Goal: Task Accomplishment & Management: Use online tool/utility

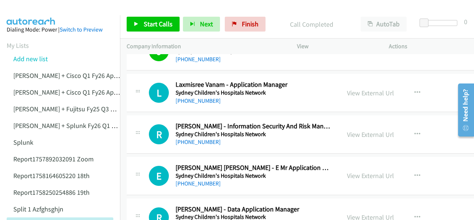
scroll to position [37, 0]
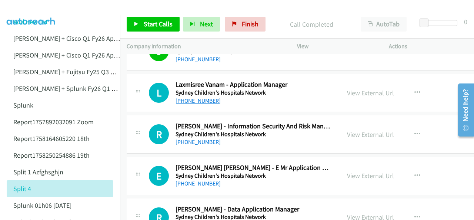
click at [197, 97] on link "+61 414 609 689" at bounding box center [198, 100] width 45 height 7
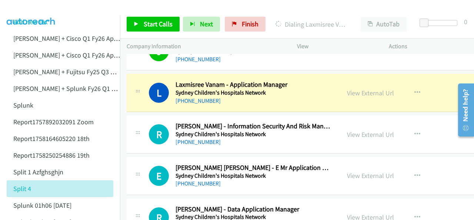
click at [38, 9] on img at bounding box center [31, 13] width 56 height 26
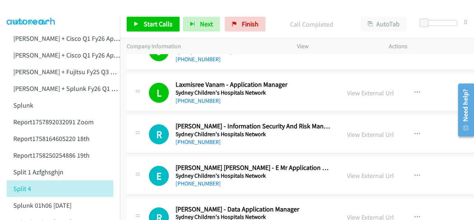
click at [37, 8] on img at bounding box center [31, 13] width 56 height 26
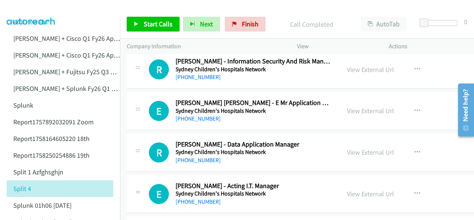
scroll to position [1631, 0]
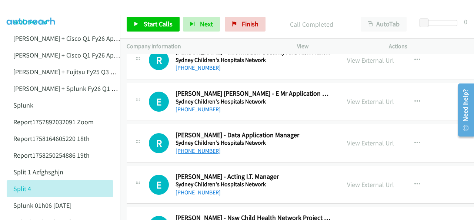
click at [199, 147] on link "+61 450 743 740" at bounding box center [198, 150] width 45 height 7
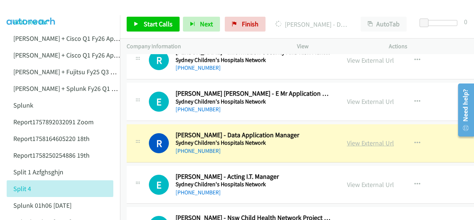
click at [347, 139] on link "View External Url" at bounding box center [370, 143] width 47 height 9
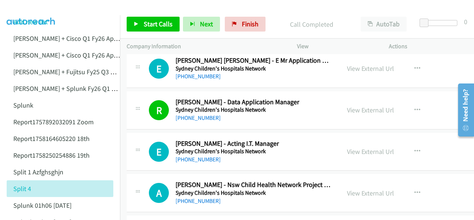
scroll to position [1668, 0]
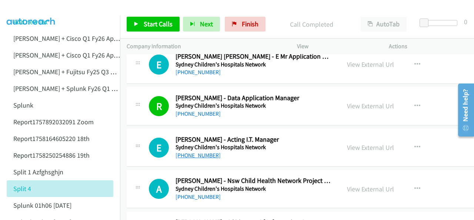
click at [195, 152] on link "+61 414 559 394" at bounding box center [198, 155] width 45 height 7
click at [27, 7] on img at bounding box center [31, 13] width 56 height 26
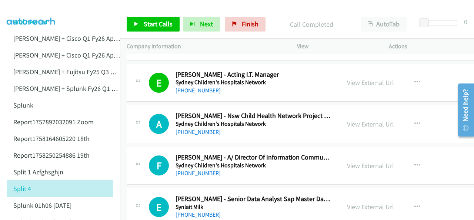
scroll to position [1742, 0]
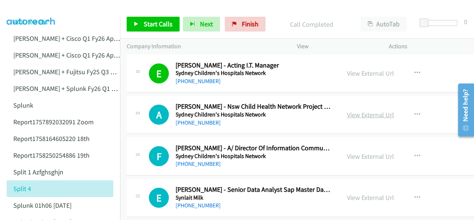
click at [347, 110] on link "View External Url" at bounding box center [370, 114] width 47 height 9
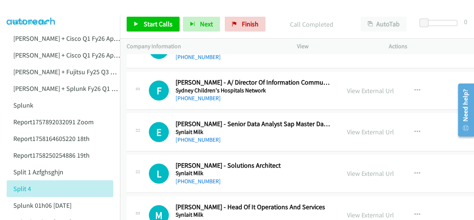
scroll to position [1816, 0]
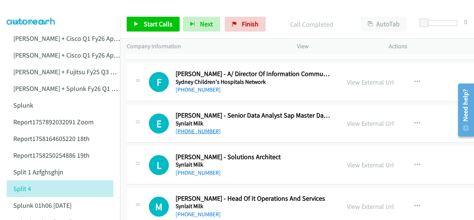
click at [187, 127] on link "+64 210 721 748" at bounding box center [198, 130] width 45 height 7
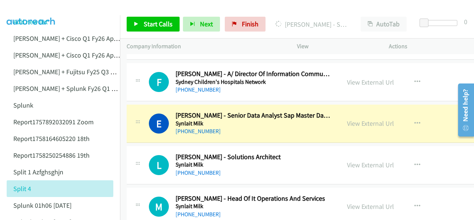
click at [43, 14] on img at bounding box center [31, 13] width 56 height 26
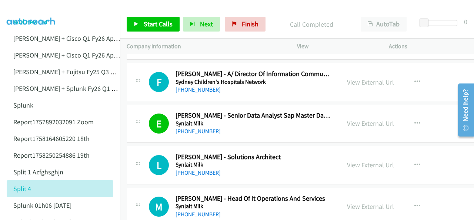
click at [36, 8] on img at bounding box center [31, 13] width 56 height 26
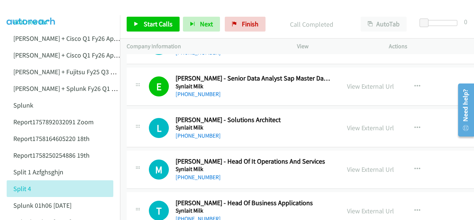
drag, startPoint x: 193, startPoint y: 127, endPoint x: 208, endPoint y: 118, distance: 17.6
click at [199, 132] on link "+64 21 198 1792" at bounding box center [198, 135] width 45 height 7
click at [22, 7] on img at bounding box center [31, 13] width 56 height 26
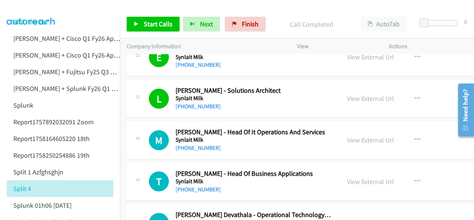
scroll to position [1890, 0]
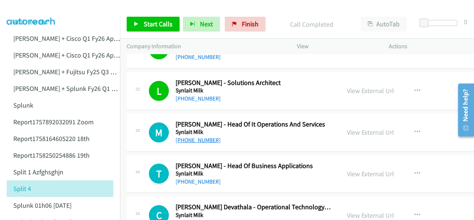
click at [195, 136] on link "+64 21 180 0384" at bounding box center [198, 139] width 45 height 7
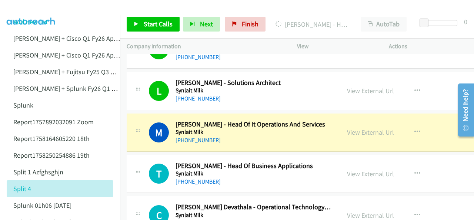
click at [35, 9] on img at bounding box center [31, 13] width 56 height 26
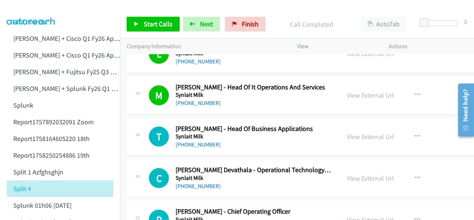
scroll to position [1964, 0]
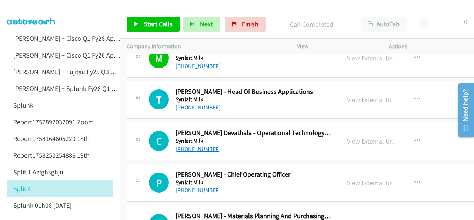
click at [193, 145] on link "+64 21 488 739" at bounding box center [198, 148] width 45 height 7
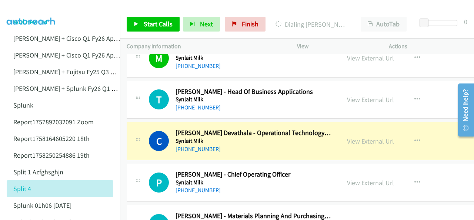
click at [29, 8] on img at bounding box center [31, 13] width 56 height 26
click at [36, 11] on img at bounding box center [31, 13] width 56 height 26
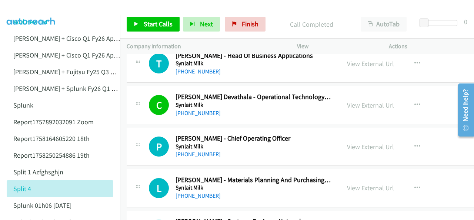
scroll to position [2038, 0]
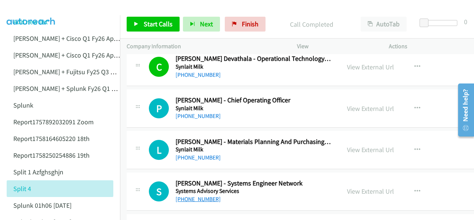
click at [205, 195] on link "+64 21 102 6827" at bounding box center [198, 198] width 45 height 7
click at [30, 9] on img at bounding box center [31, 13] width 56 height 26
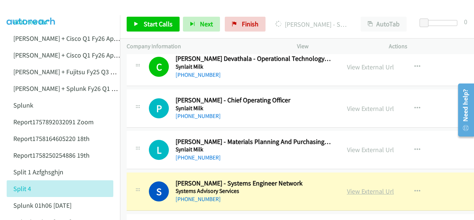
click at [347, 187] on link "View External Url" at bounding box center [370, 191] width 47 height 9
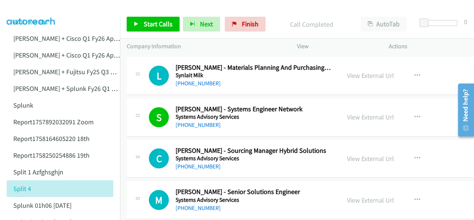
scroll to position [2149, 0]
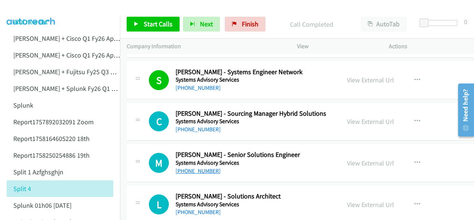
click at [188, 167] on link "+64 21 534 671" at bounding box center [198, 170] width 45 height 7
click at [35, 14] on img at bounding box center [31, 13] width 56 height 26
click at [26, 10] on img at bounding box center [31, 13] width 56 height 26
click at [30, 8] on img at bounding box center [31, 13] width 56 height 26
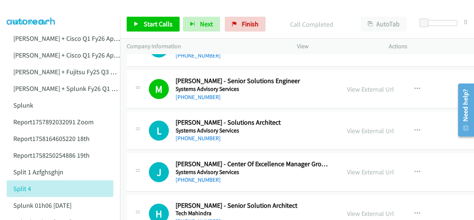
scroll to position [2224, 0]
click at [195, 134] on link "+64 9 580 8762" at bounding box center [198, 137] width 45 height 7
click at [25, 10] on img at bounding box center [31, 13] width 56 height 26
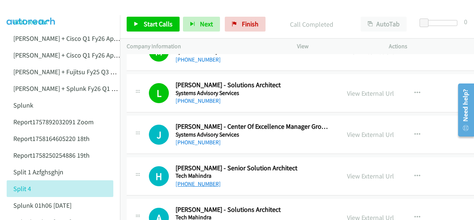
click at [198, 180] on link "+61 406 478 323" at bounding box center [198, 183] width 45 height 7
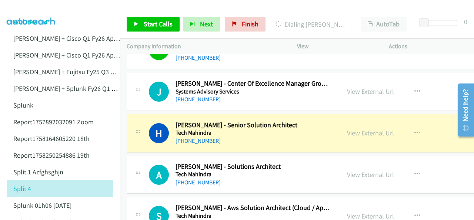
scroll to position [2298, 0]
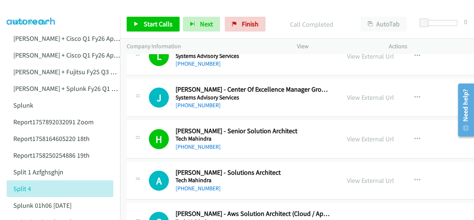
click at [36, 7] on img at bounding box center [31, 13] width 56 height 26
click at [37, 10] on img at bounding box center [31, 13] width 56 height 26
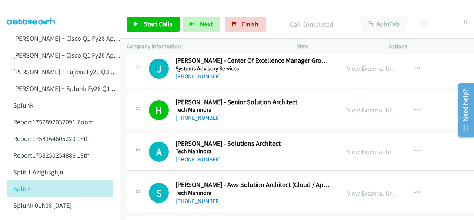
scroll to position [2335, 0]
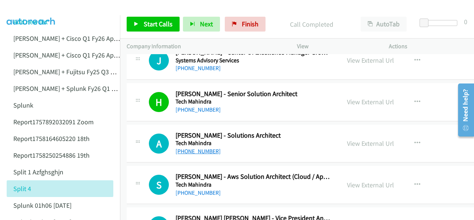
click at [192, 147] on link "+61 450 577 673" at bounding box center [198, 150] width 45 height 7
click at [29, 9] on img at bounding box center [31, 13] width 56 height 26
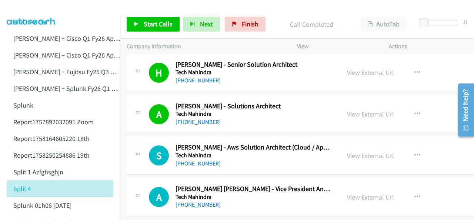
scroll to position [2372, 0]
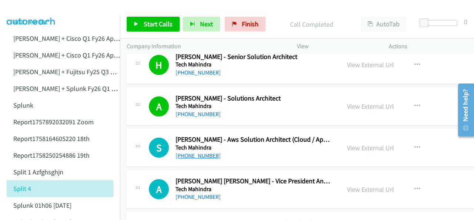
click at [184, 152] on link "+61 470 353 830" at bounding box center [198, 155] width 45 height 7
click at [38, 8] on img at bounding box center [31, 13] width 56 height 26
click at [37, 18] on link "Add new list" at bounding box center [30, 21] width 34 height 9
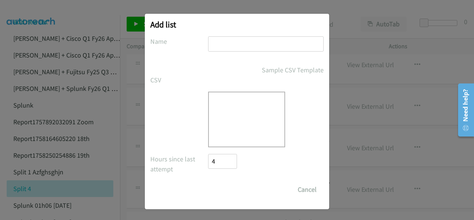
scroll to position [4, 0]
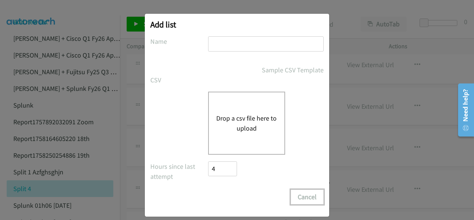
click at [303, 198] on button "Cancel" at bounding box center [307, 196] width 33 height 15
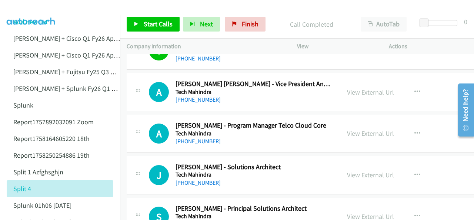
scroll to position [2483, 0]
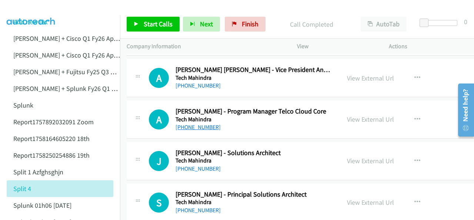
click at [195, 123] on link "+61 426 561 366" at bounding box center [198, 126] width 45 height 7
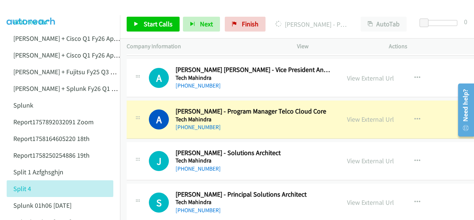
click at [19, 7] on img at bounding box center [31, 13] width 56 height 26
click at [358, 115] on link "View External Url" at bounding box center [370, 119] width 47 height 9
click at [25, 11] on img at bounding box center [31, 13] width 56 height 26
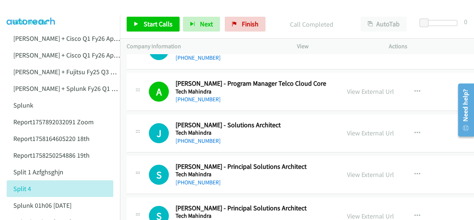
scroll to position [2520, 0]
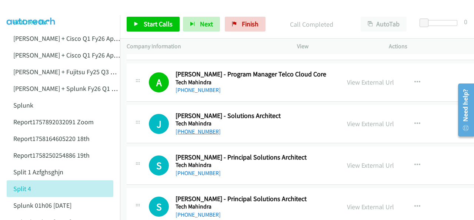
click at [197, 128] on link "+61 410 336 473" at bounding box center [198, 131] width 45 height 7
click at [24, 10] on img at bounding box center [31, 13] width 56 height 26
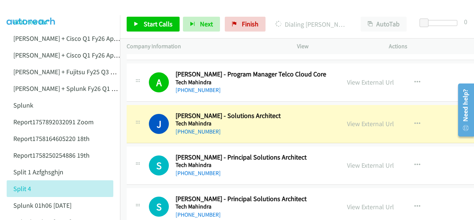
scroll to position [2557, 0]
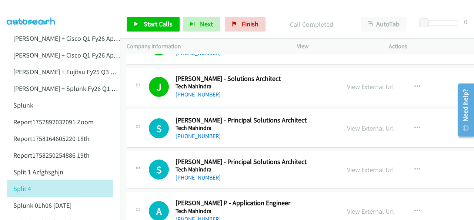
click at [45, 10] on img at bounding box center [31, 13] width 56 height 26
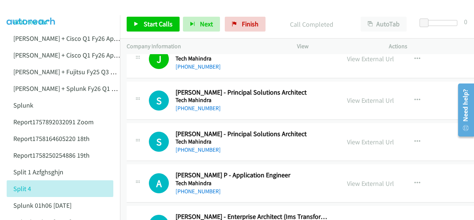
scroll to position [2594, 0]
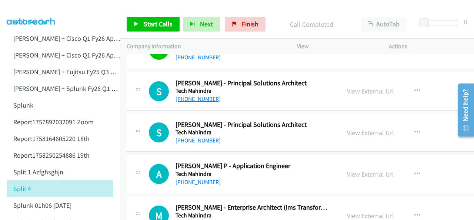
click at [189, 95] on link "+64 27 902 3414" at bounding box center [198, 98] width 45 height 7
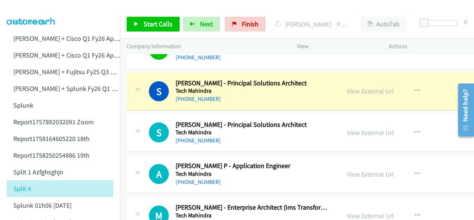
click at [21, 9] on img at bounding box center [31, 13] width 56 height 26
click at [347, 87] on link "View External Url" at bounding box center [370, 91] width 47 height 9
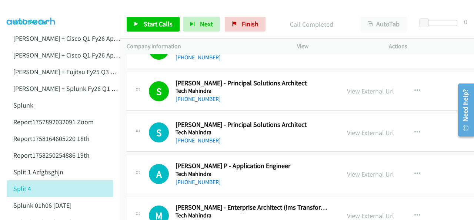
click at [196, 137] on link "+64 22 072 3957" at bounding box center [198, 140] width 45 height 7
click at [189, 137] on link "+64 22 072 3957" at bounding box center [198, 140] width 45 height 7
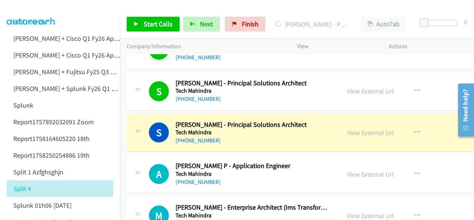
click at [39, 13] on img at bounding box center [31, 13] width 56 height 26
drag, startPoint x: 343, startPoint y: 125, endPoint x: 331, endPoint y: 149, distance: 27.0
click at [347, 128] on link "View External Url" at bounding box center [370, 132] width 47 height 9
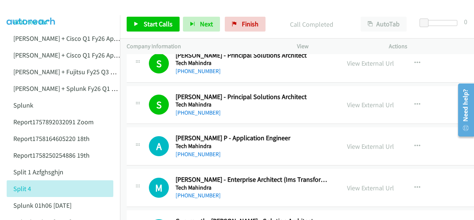
scroll to position [2631, 0]
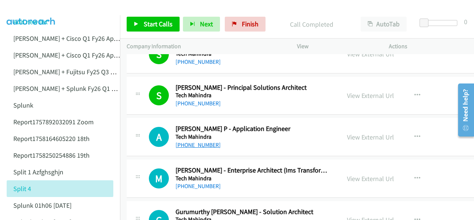
click at [197, 141] on link "+61 424 247 978" at bounding box center [198, 144] width 45 height 7
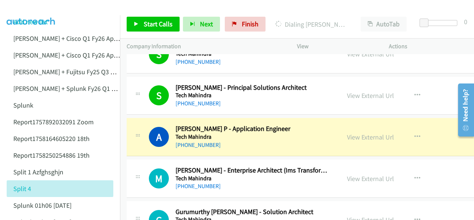
click at [20, 10] on img at bounding box center [31, 13] width 56 height 26
click at [33, 7] on img at bounding box center [31, 13] width 56 height 26
click at [347, 133] on link "View External Url" at bounding box center [370, 137] width 47 height 9
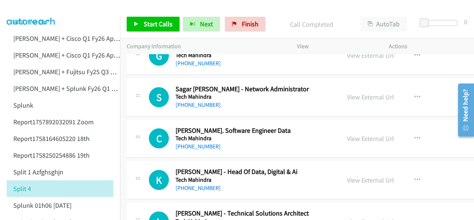
scroll to position [2705, 0]
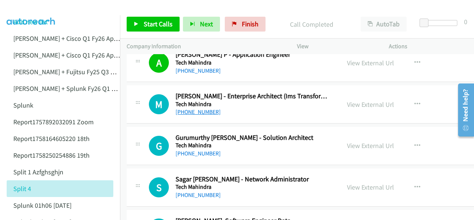
click at [187, 108] on link "+61 438 810 025" at bounding box center [198, 111] width 45 height 7
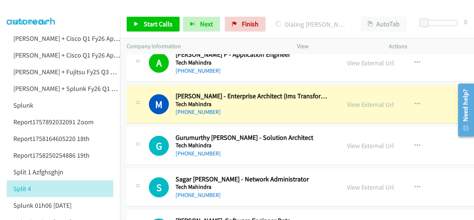
click at [30, 7] on img at bounding box center [31, 13] width 56 height 26
click at [28, 8] on img at bounding box center [31, 13] width 56 height 26
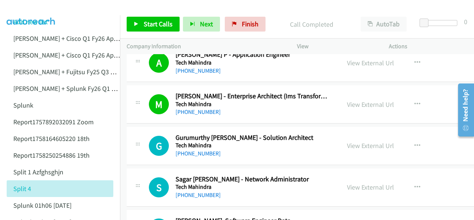
scroll to position [2742, 0]
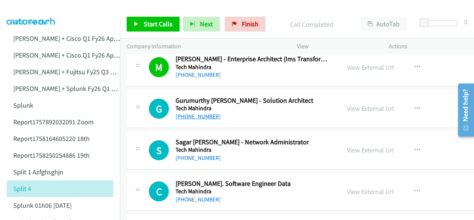
click at [180, 113] on link "+61 466 517 283" at bounding box center [198, 116] width 45 height 7
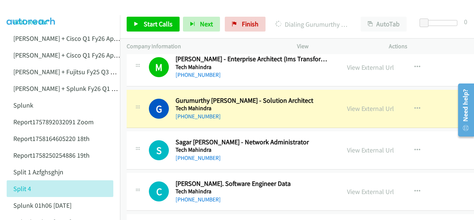
click at [36, 8] on img at bounding box center [31, 13] width 56 height 26
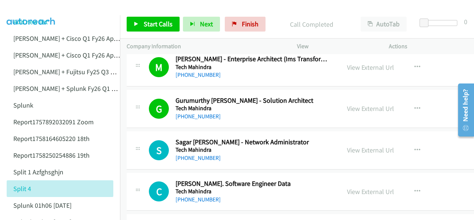
scroll to position [2779, 0]
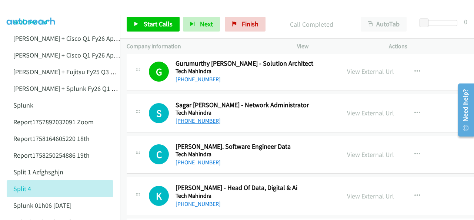
click at [183, 117] on link "+61 470 426 527" at bounding box center [198, 120] width 45 height 7
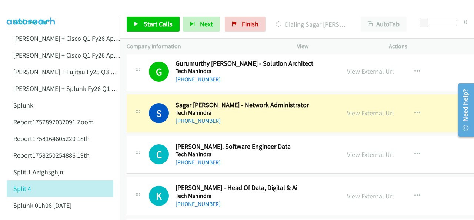
click at [41, 10] on img at bounding box center [31, 13] width 56 height 26
click at [350, 109] on link "View External Url" at bounding box center [370, 113] width 47 height 9
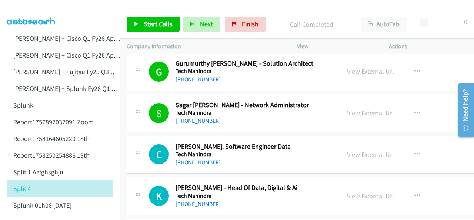
scroll to position [2817, 0]
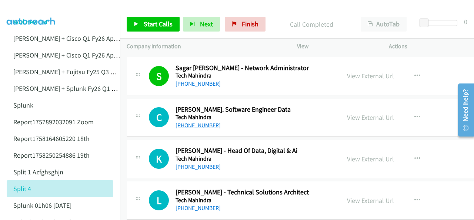
click at [199, 122] on link "+61 451 410 814" at bounding box center [198, 125] width 45 height 7
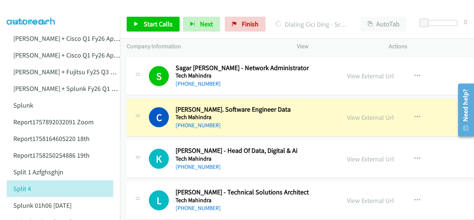
click at [30, 9] on img at bounding box center [31, 13] width 56 height 26
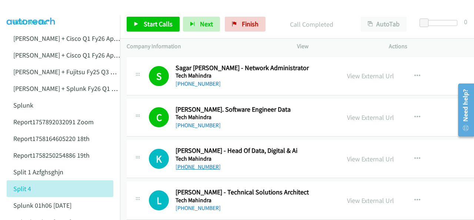
click at [194, 163] on link "+61 413 123 373" at bounding box center [198, 166] width 45 height 7
click at [25, 9] on img at bounding box center [31, 13] width 56 height 26
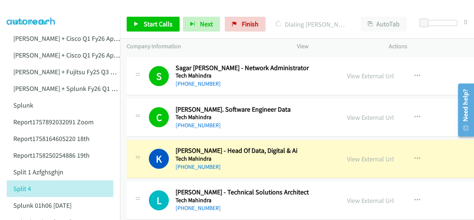
click at [18, 9] on img at bounding box center [31, 13] width 56 height 26
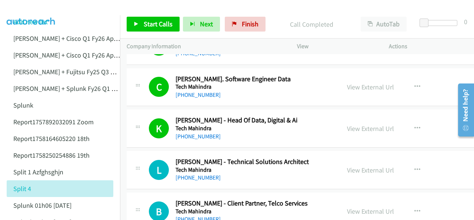
scroll to position [2891, 0]
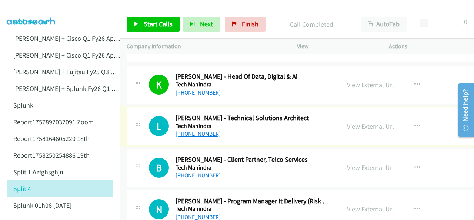
click at [192, 130] on link "+61 403 748 843" at bounding box center [198, 133] width 45 height 7
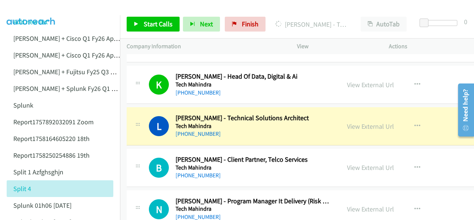
click at [31, 7] on img at bounding box center [31, 13] width 56 height 26
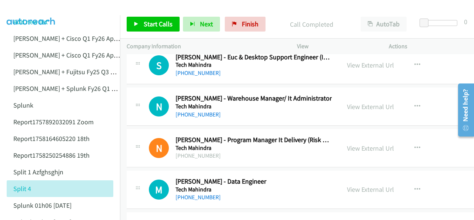
scroll to position [3113, 0]
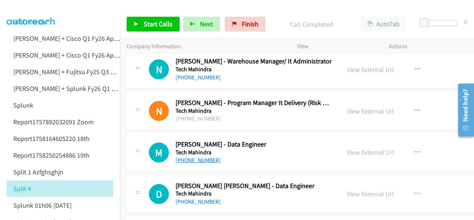
click at [195, 156] on link "+61 432 083 337" at bounding box center [198, 159] width 45 height 7
click at [40, 7] on img at bounding box center [31, 13] width 56 height 26
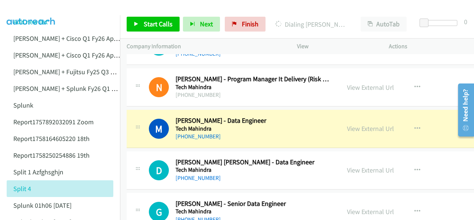
scroll to position [3150, 0]
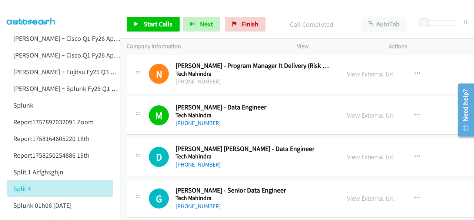
click at [28, 13] on img at bounding box center [31, 13] width 56 height 26
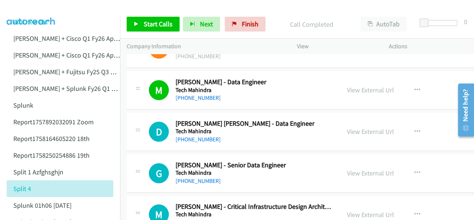
scroll to position [3187, 0]
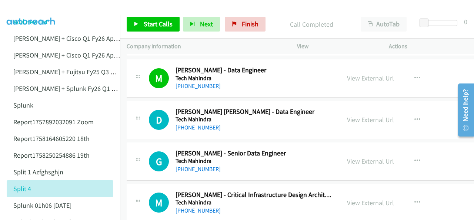
click at [191, 124] on link "+61 484 035 908" at bounding box center [198, 127] width 45 height 7
click at [19, 11] on img at bounding box center [31, 13] width 56 height 26
click at [185, 165] on link "+61 401 273 848" at bounding box center [198, 168] width 45 height 7
click at [34, 7] on img at bounding box center [31, 13] width 56 height 26
click at [20, 6] on img at bounding box center [31, 13] width 56 height 26
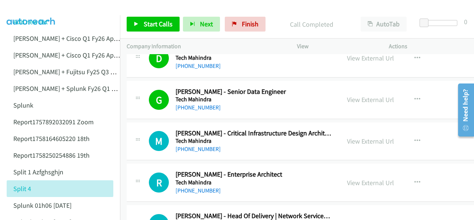
scroll to position [3261, 0]
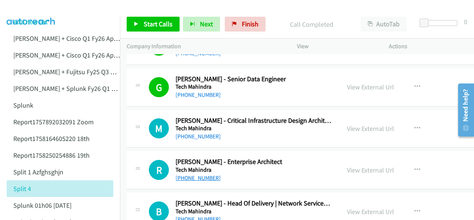
click at [183, 174] on link "+61 404 989 851" at bounding box center [198, 177] width 45 height 7
click at [27, 11] on img at bounding box center [31, 13] width 56 height 26
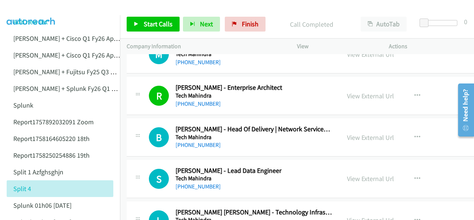
scroll to position [3372, 0]
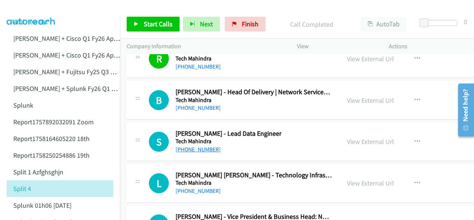
click at [190, 146] on link "+61 449 974 218" at bounding box center [198, 149] width 45 height 7
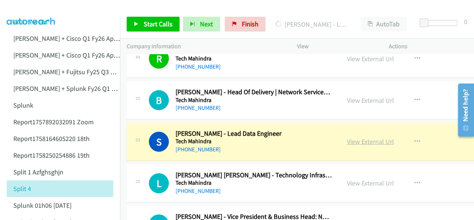
click at [347, 137] on link "View External Url" at bounding box center [370, 141] width 47 height 9
click at [21, 5] on main "Start Calls Pause Next Finish Dialing Swathi Vasanta - Lead Data Engineer AutoT…" at bounding box center [237, 17] width 474 height 35
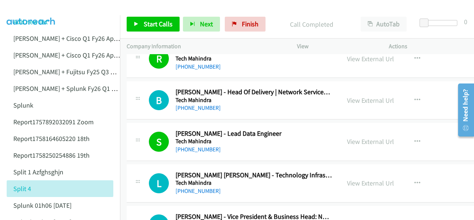
scroll to position [3410, 0]
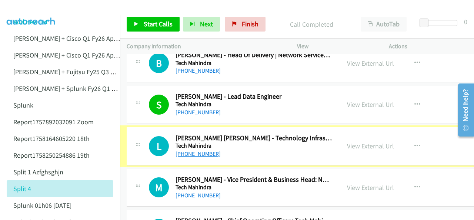
click at [199, 150] on link "+61 452 383 085" at bounding box center [198, 153] width 45 height 7
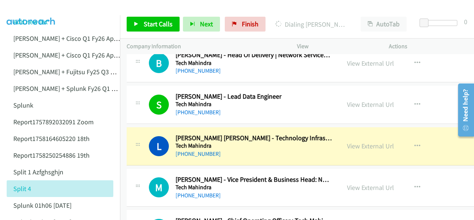
click at [30, 12] on img at bounding box center [31, 13] width 56 height 26
click at [347, 142] on link "View External Url" at bounding box center [370, 146] width 47 height 9
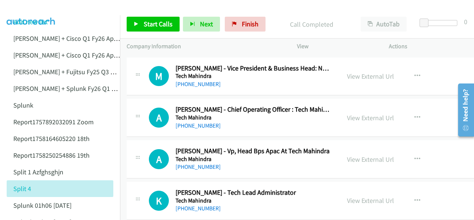
scroll to position [3558, 0]
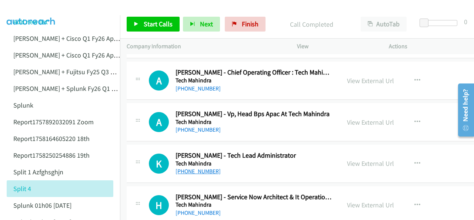
click at [194, 168] on link "+61 431 325 279" at bounding box center [198, 171] width 45 height 7
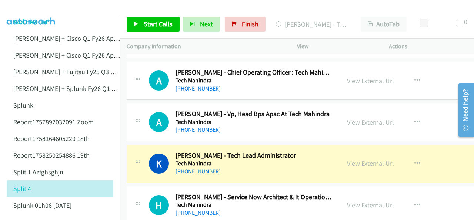
click at [26, 9] on img at bounding box center [31, 13] width 56 height 26
click at [347, 159] on link "View External Url" at bounding box center [370, 163] width 47 height 9
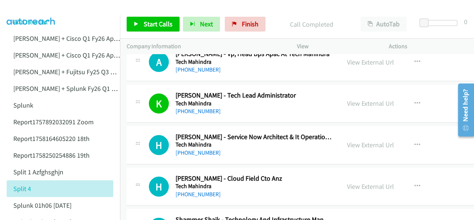
scroll to position [3632, 0]
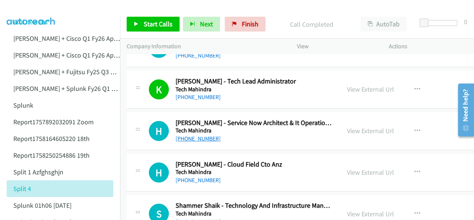
click at [188, 135] on link "+61 400 397 824" at bounding box center [198, 138] width 45 height 7
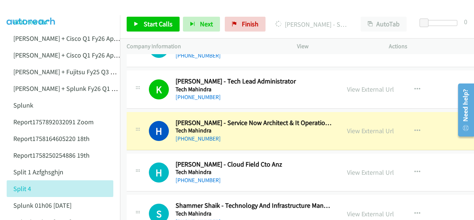
click at [24, 7] on img at bounding box center [31, 13] width 56 height 26
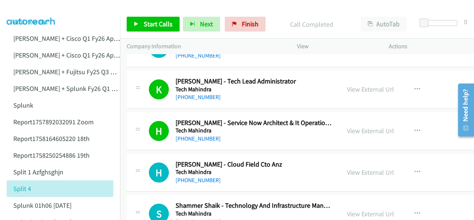
click at [33, 7] on img at bounding box center [31, 13] width 56 height 26
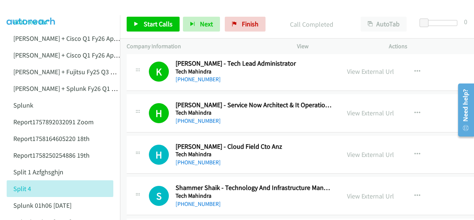
scroll to position [3669, 0]
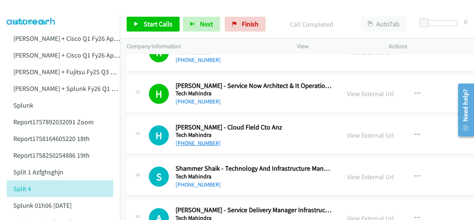
click at [191, 139] on link "+61 497 106 169" at bounding box center [198, 142] width 45 height 7
click at [32, 9] on img at bounding box center [31, 13] width 56 height 26
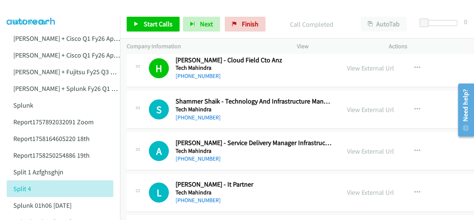
scroll to position [3743, 0]
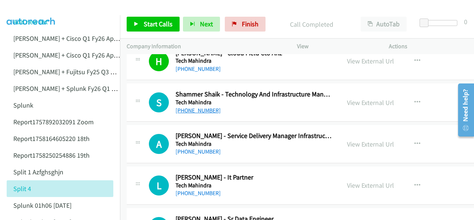
click at [196, 107] on link "+61 424 072 498" at bounding box center [198, 110] width 45 height 7
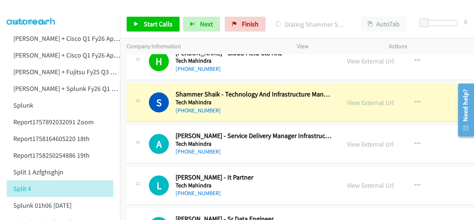
click at [27, 6] on img at bounding box center [31, 13] width 56 height 26
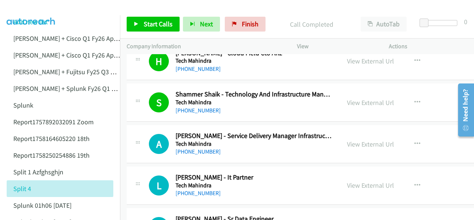
click at [39, 9] on img at bounding box center [31, 13] width 56 height 26
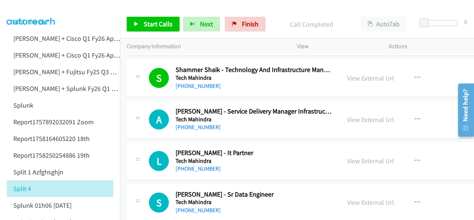
scroll to position [3780, 0]
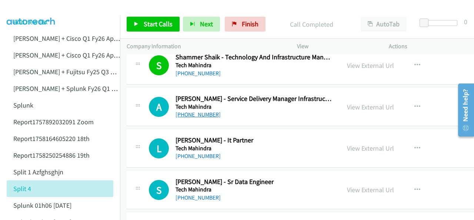
click at [189, 111] on link "+64 21 543 727" at bounding box center [198, 114] width 45 height 7
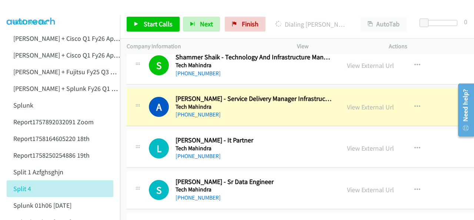
click at [27, 8] on img at bounding box center [31, 13] width 56 height 26
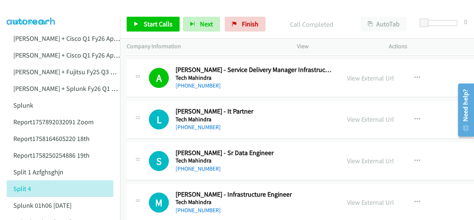
scroll to position [3817, 0]
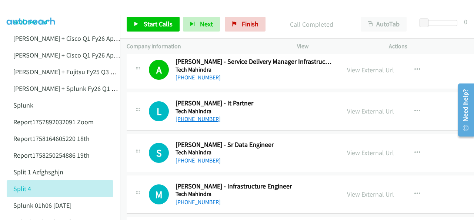
click at [193, 115] on link "+64 27 204 0067" at bounding box center [198, 118] width 45 height 7
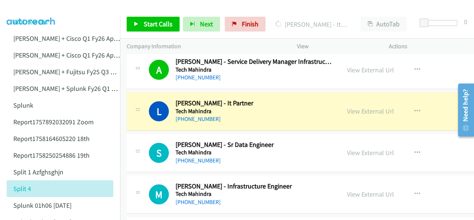
click at [30, 7] on img at bounding box center [31, 13] width 56 height 26
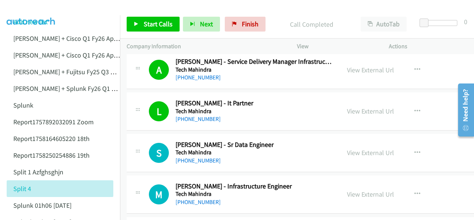
click at [47, 9] on img at bounding box center [31, 13] width 56 height 26
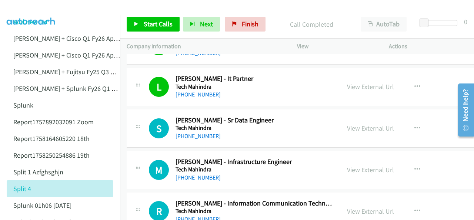
scroll to position [3854, 0]
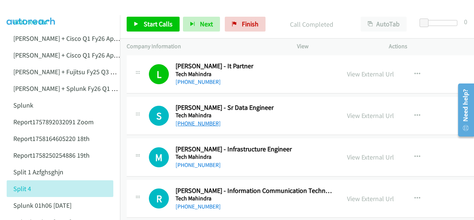
click at [202, 120] on link "+61 449 721 380" at bounding box center [198, 123] width 45 height 7
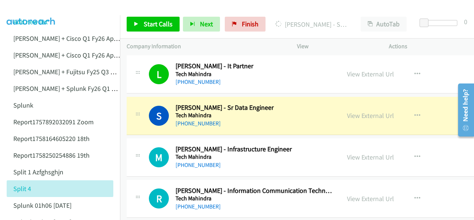
click at [27, 13] on img at bounding box center [31, 13] width 56 height 26
click at [359, 111] on link "View External Url" at bounding box center [370, 115] width 47 height 9
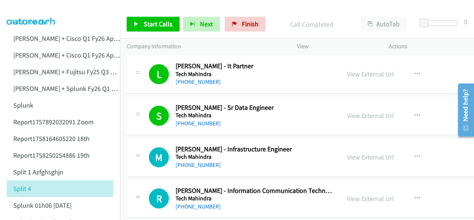
click at [42, 6] on img at bounding box center [31, 13] width 56 height 26
click at [190, 161] on link "+61 481 978 387" at bounding box center [198, 164] width 45 height 7
click at [20, 6] on img at bounding box center [31, 13] width 56 height 26
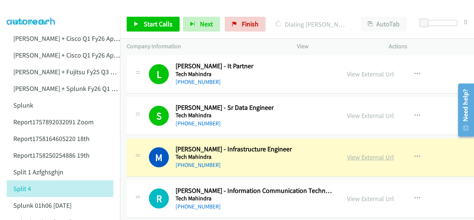
click at [347, 153] on link "View External Url" at bounding box center [370, 157] width 47 height 9
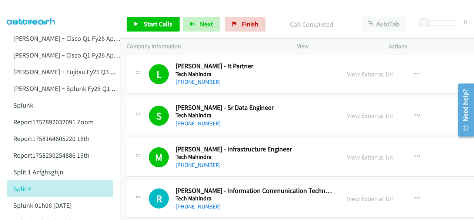
scroll to position [3928, 0]
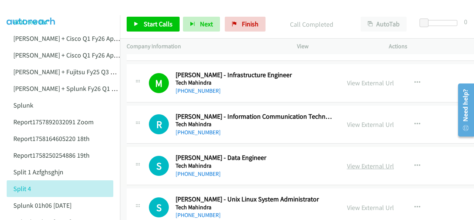
click at [349, 162] on link "View External Url" at bounding box center [370, 166] width 47 height 9
click at [197, 170] on link "+61 424 937 472" at bounding box center [198, 173] width 45 height 7
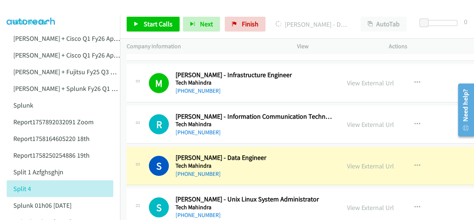
click at [33, 7] on img at bounding box center [31, 13] width 56 height 26
click at [44, 12] on img at bounding box center [31, 13] width 56 height 26
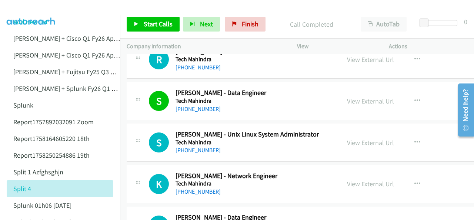
scroll to position [4002, 0]
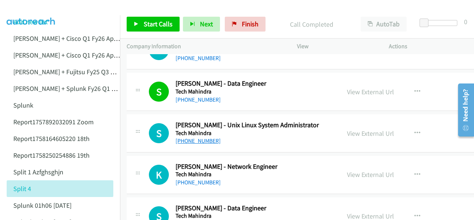
click at [192, 137] on link "+61 497 361 830" at bounding box center [198, 140] width 45 height 7
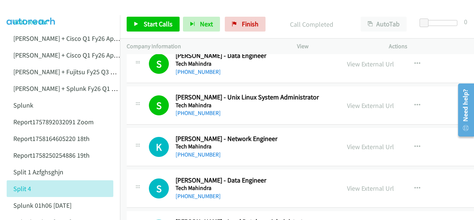
scroll to position [4040, 0]
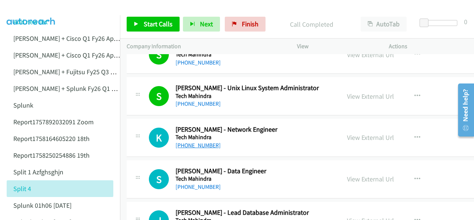
click at [191, 142] on link "+61 426 460 809" at bounding box center [198, 145] width 45 height 7
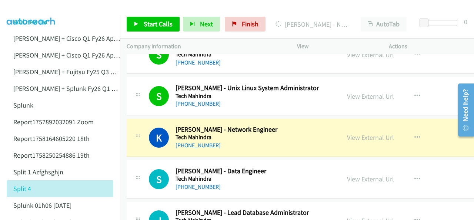
click at [43, 10] on img at bounding box center [31, 13] width 56 height 26
click at [198, 142] on link "+61 426 460 809" at bounding box center [198, 145] width 45 height 7
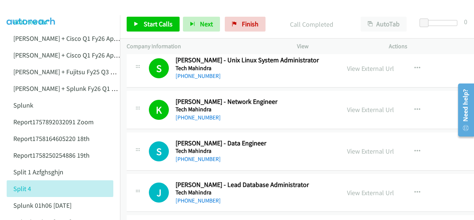
scroll to position [4077, 0]
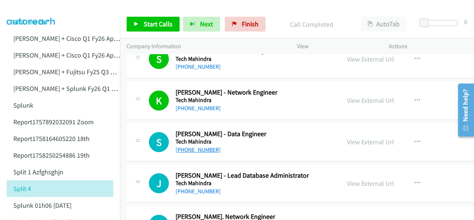
click at [191, 146] on link "+61 413 118 434" at bounding box center [198, 149] width 45 height 7
click at [27, 9] on img at bounding box center [31, 13] width 56 height 26
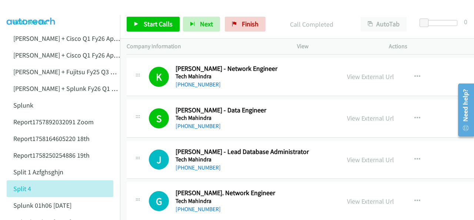
scroll to position [4114, 0]
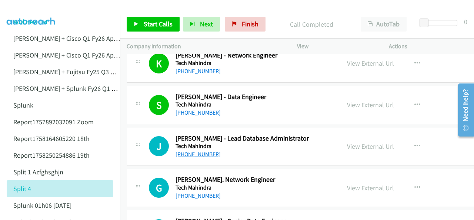
click at [183, 150] on link "+61 431 272 204" at bounding box center [198, 153] width 45 height 7
click at [18, 7] on img at bounding box center [31, 13] width 56 height 26
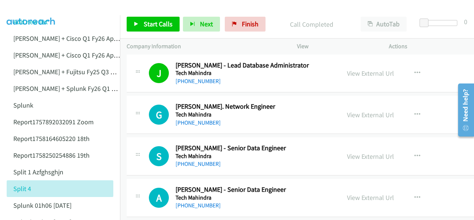
scroll to position [4188, 0]
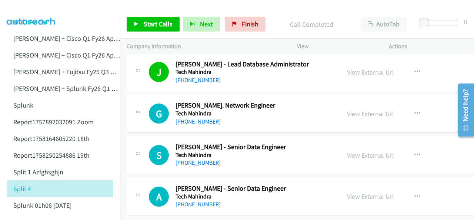
click at [194, 118] on link "+61 490 418 019" at bounding box center [198, 121] width 45 height 7
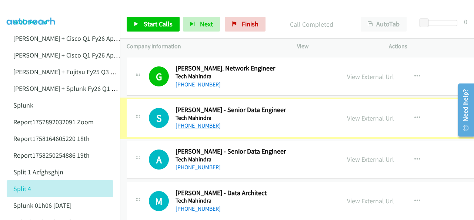
drag, startPoint x: 191, startPoint y: 112, endPoint x: 196, endPoint y: 112, distance: 4.9
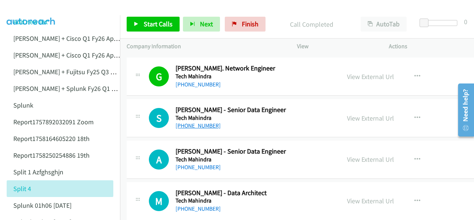
click at [186, 122] on link "+61 432 588 419" at bounding box center [198, 125] width 45 height 7
click at [15, 9] on img at bounding box center [31, 13] width 56 height 26
click at [194, 163] on link "+61 414 515 870" at bounding box center [198, 166] width 45 height 7
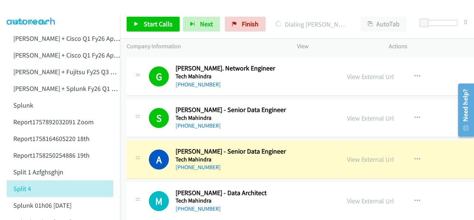
click at [28, 10] on img at bounding box center [31, 13] width 56 height 26
click at [347, 155] on link "View External Url" at bounding box center [370, 159] width 47 height 9
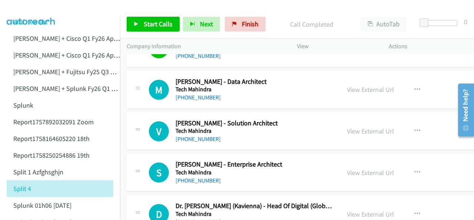
scroll to position [4299, 0]
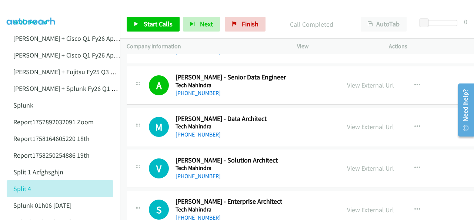
click at [187, 131] on link "+61 2 8576 1777" at bounding box center [198, 134] width 45 height 7
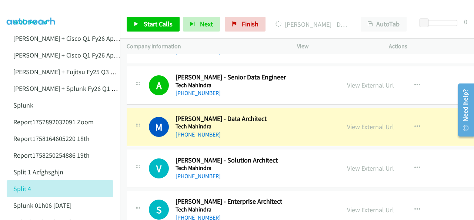
click at [31, 6] on img at bounding box center [31, 13] width 56 height 26
click at [30, 8] on img at bounding box center [31, 13] width 56 height 26
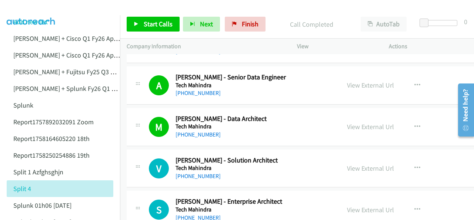
scroll to position [4336, 0]
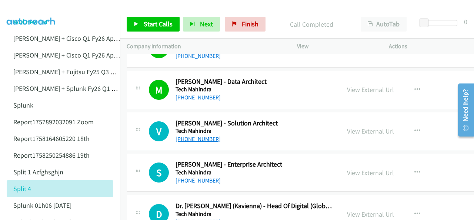
click at [190, 135] on link "+61 419 842 477" at bounding box center [198, 138] width 45 height 7
click at [20, 10] on img at bounding box center [31, 13] width 56 height 26
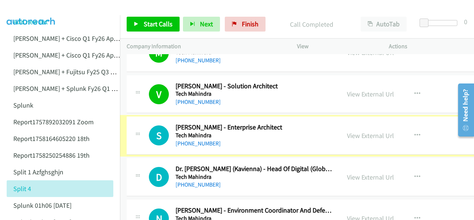
click at [190, 140] on link "+61 430 067 894" at bounding box center [198, 143] width 45 height 7
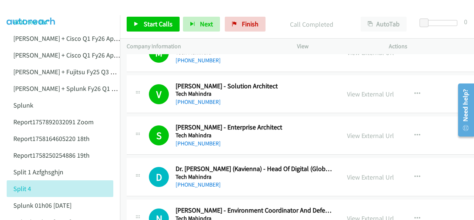
click at [34, 9] on img at bounding box center [31, 13] width 56 height 26
click at [32, 8] on img at bounding box center [31, 13] width 56 height 26
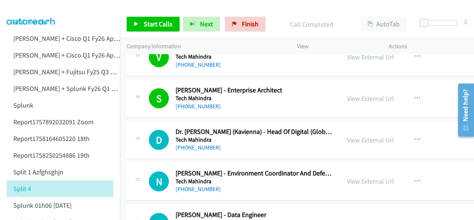
scroll to position [4447, 0]
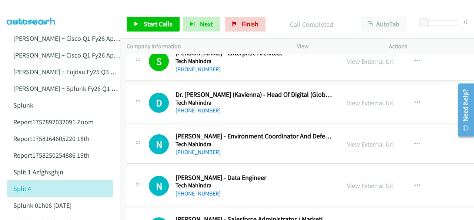
click at [195, 190] on link "+61 487 609 125" at bounding box center [198, 193] width 45 height 7
click at [17, 7] on img at bounding box center [31, 13] width 56 height 26
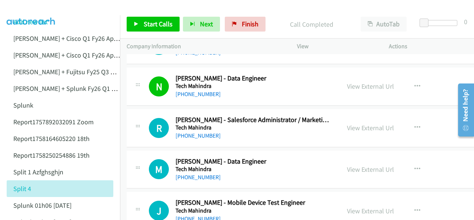
scroll to position [4558, 0]
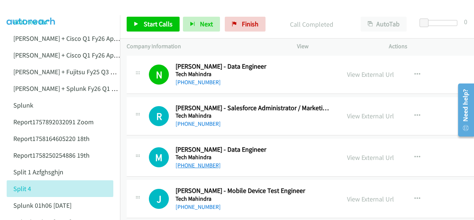
click at [193, 162] on link "+61 466 963 881" at bounding box center [198, 165] width 45 height 7
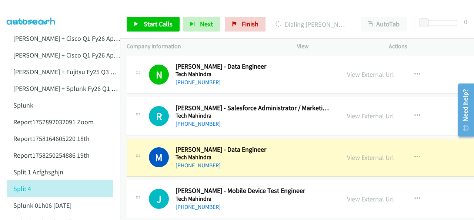
click at [39, 7] on img at bounding box center [31, 13] width 56 height 26
click at [19, 10] on img at bounding box center [31, 13] width 56 height 26
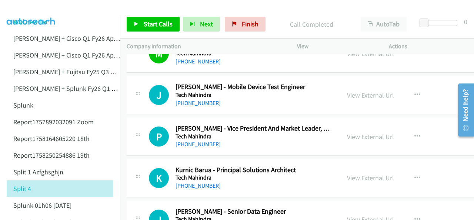
scroll to position [4670, 0]
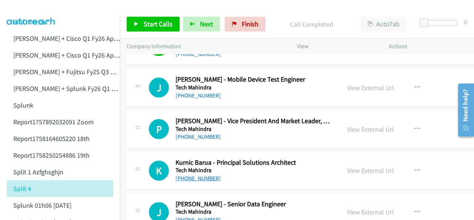
click at [197, 175] on link "+61 415 166 654" at bounding box center [198, 178] width 45 height 7
click at [29, 6] on img at bounding box center [31, 13] width 56 height 26
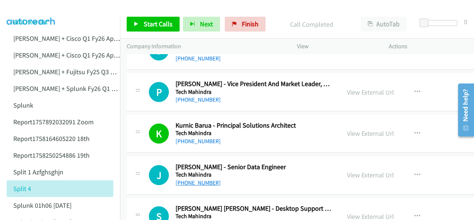
click at [198, 179] on link "+61 431 722 244" at bounding box center [198, 182] width 45 height 7
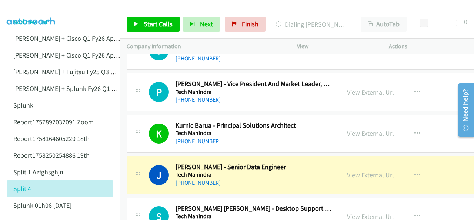
click at [347, 170] on link "View External Url" at bounding box center [370, 174] width 47 height 9
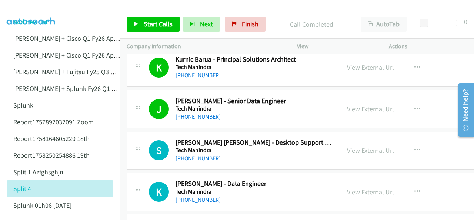
scroll to position [4781, 0]
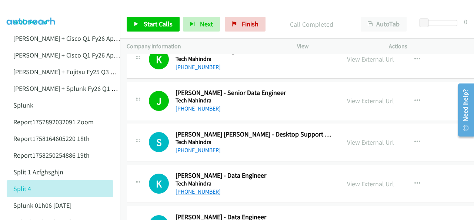
click at [193, 188] on link "+61 403 699 068" at bounding box center [198, 191] width 45 height 7
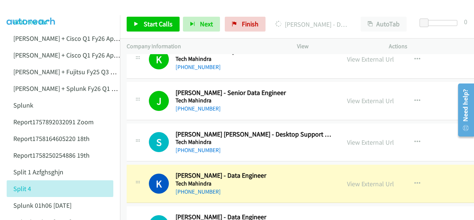
click at [29, 9] on img at bounding box center [31, 13] width 56 height 26
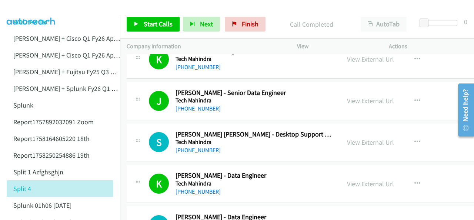
click at [31, 6] on img at bounding box center [31, 13] width 56 height 26
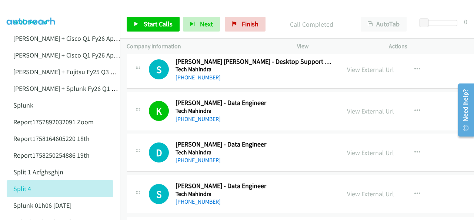
scroll to position [4855, 0]
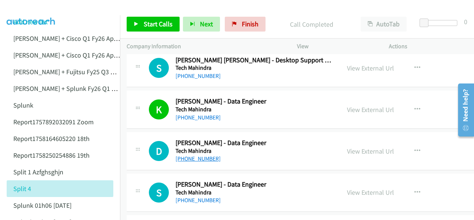
click at [191, 155] on link "+61 478 088 770" at bounding box center [198, 158] width 45 height 7
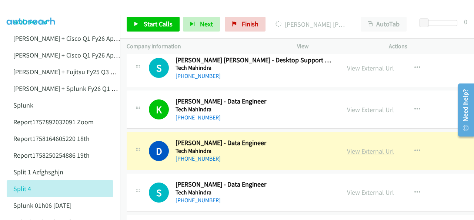
click at [347, 147] on link "View External Url" at bounding box center [370, 151] width 47 height 9
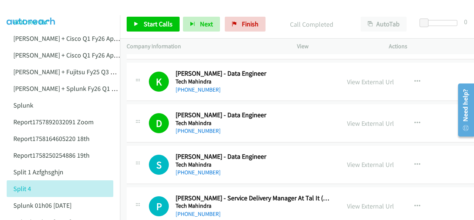
scroll to position [4892, 0]
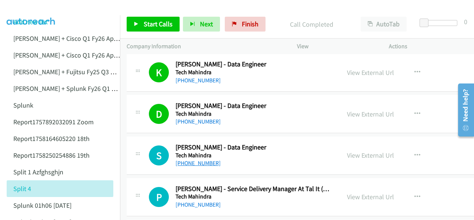
click at [188, 159] on link "+61 435 585 759" at bounding box center [198, 162] width 45 height 7
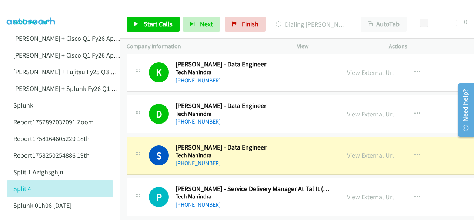
click at [347, 151] on link "View External Url" at bounding box center [370, 155] width 47 height 9
click at [97, 6] on div at bounding box center [234, 14] width 468 height 29
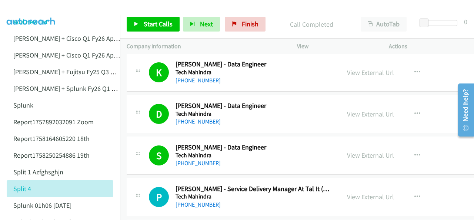
click at [33, 11] on img at bounding box center [31, 13] width 56 height 26
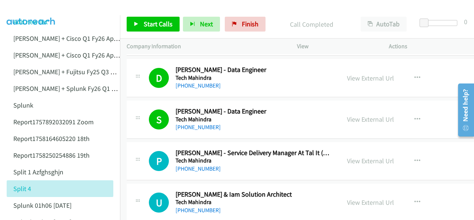
scroll to position [4966, 0]
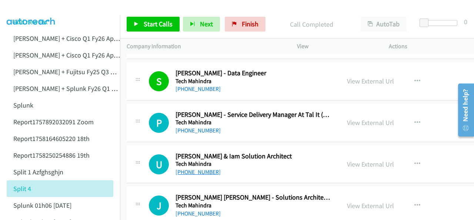
click at [190, 168] on link "+61 405 411 833" at bounding box center [198, 171] width 45 height 7
click at [30, 8] on img at bounding box center [31, 13] width 56 height 26
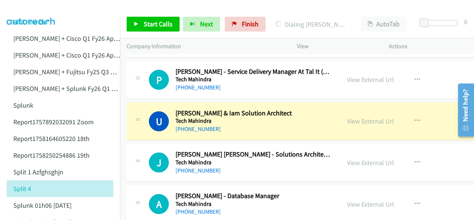
scroll to position [5003, 0]
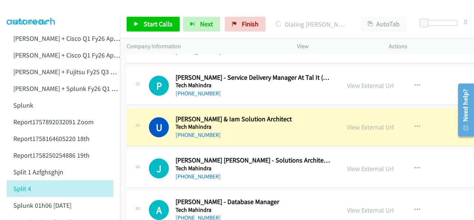
drag, startPoint x: 32, startPoint y: 9, endPoint x: 39, endPoint y: 9, distance: 7.0
click at [32, 9] on img at bounding box center [31, 13] width 56 height 26
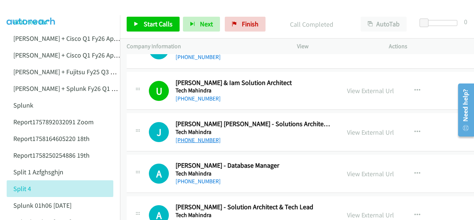
scroll to position [5040, 0]
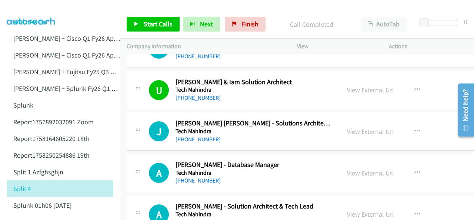
click at [190, 136] on link "+61 410 259 768" at bounding box center [198, 139] width 45 height 7
click at [24, 7] on img at bounding box center [31, 13] width 56 height 26
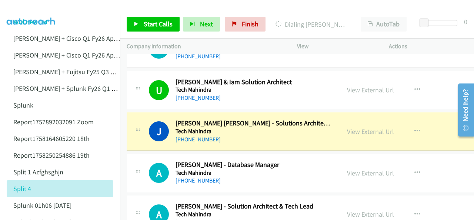
click at [29, 10] on img at bounding box center [31, 13] width 56 height 26
click at [347, 127] on link "View External Url" at bounding box center [370, 131] width 47 height 9
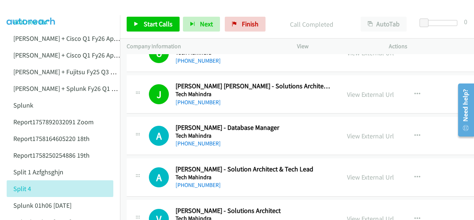
scroll to position [5114, 0]
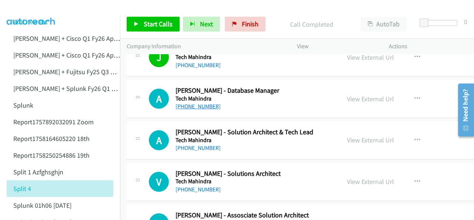
click at [190, 103] on link "+61 435 766 456" at bounding box center [198, 106] width 45 height 7
click at [41, 9] on img at bounding box center [31, 13] width 56 height 26
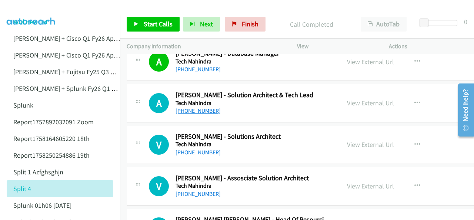
click at [190, 107] on link "+61 424 981 623" at bounding box center [198, 110] width 45 height 7
click at [22, 10] on img at bounding box center [31, 13] width 56 height 26
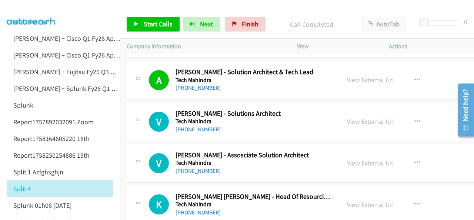
scroll to position [5188, 0]
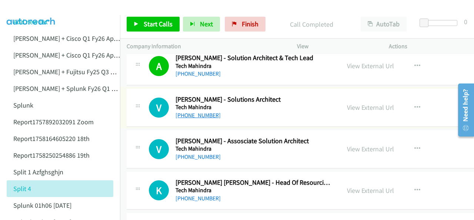
click at [208, 112] on link "+61 450 668 204" at bounding box center [198, 115] width 45 height 7
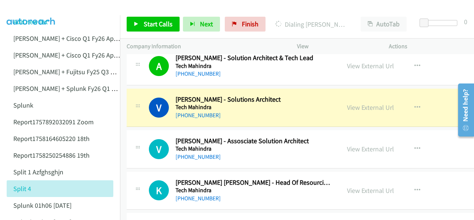
click at [39, 6] on img at bounding box center [31, 13] width 56 height 26
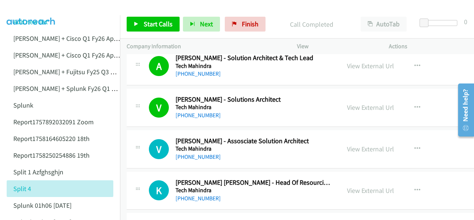
scroll to position [5225, 0]
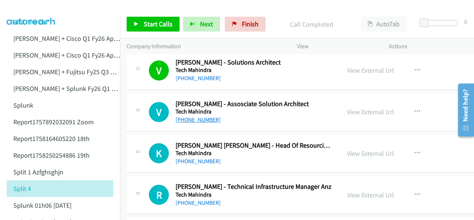
click at [191, 116] on link "+61 479 158 579" at bounding box center [198, 119] width 45 height 7
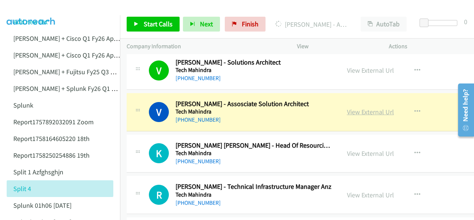
click at [347, 107] on link "View External Url" at bounding box center [370, 111] width 47 height 9
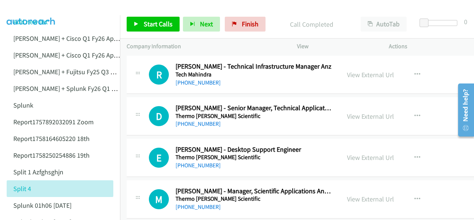
scroll to position [5337, 0]
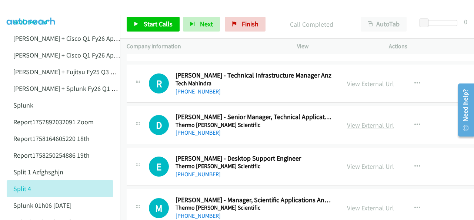
click at [347, 121] on link "View External Url" at bounding box center [370, 125] width 47 height 9
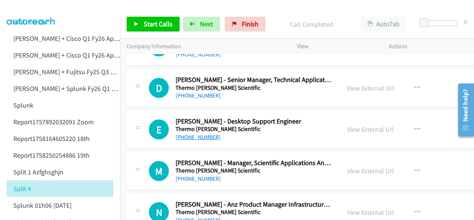
click at [195, 133] on link "+61 401 960 408" at bounding box center [198, 136] width 45 height 7
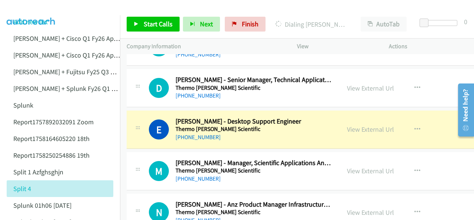
click at [29, 9] on img at bounding box center [31, 13] width 56 height 26
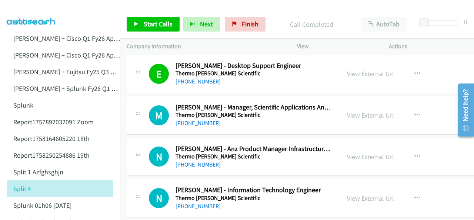
scroll to position [5448, 0]
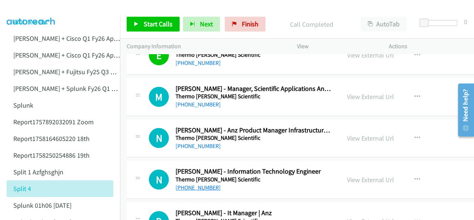
click at [195, 184] on link "+61 406 589 662" at bounding box center [198, 187] width 45 height 7
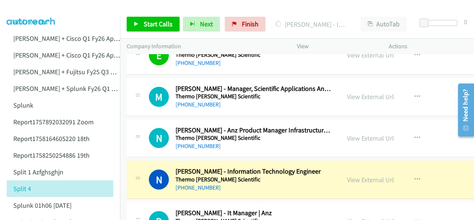
click at [20, 8] on img at bounding box center [31, 13] width 56 height 26
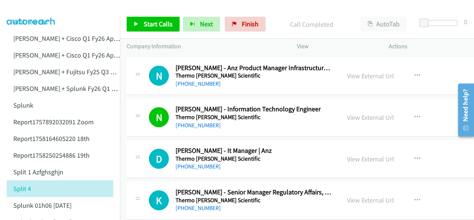
scroll to position [5522, 0]
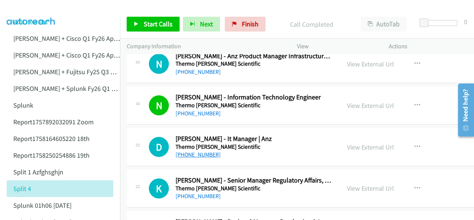
click at [198, 151] on link "+61 450 301 828" at bounding box center [198, 154] width 45 height 7
click at [33, 6] on img at bounding box center [31, 13] width 56 height 26
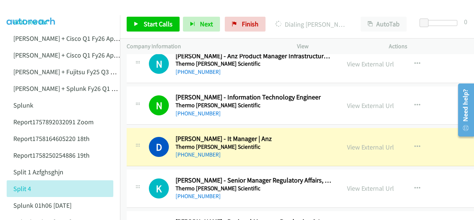
click at [32, 6] on img at bounding box center [31, 13] width 56 height 26
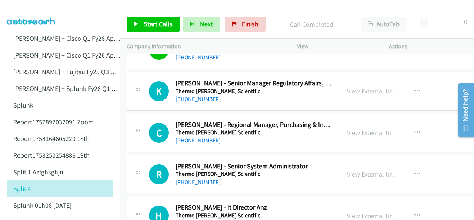
scroll to position [5633, 0]
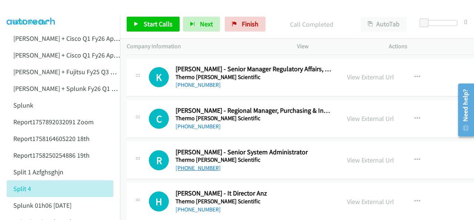
click at [194, 164] on link "+61 3 8682 1266" at bounding box center [198, 167] width 45 height 7
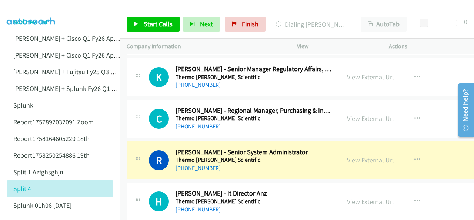
click at [33, 7] on img at bounding box center [31, 13] width 56 height 26
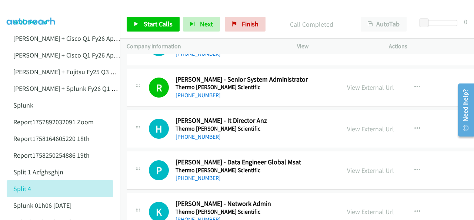
scroll to position [5707, 0]
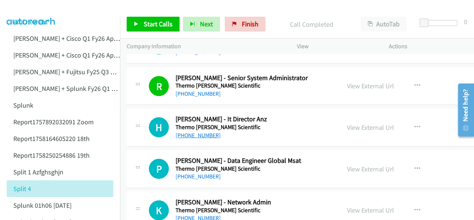
click at [188, 132] on link "+61 400 260 301" at bounding box center [198, 135] width 45 height 7
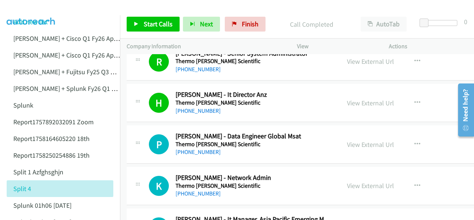
scroll to position [5744, 0]
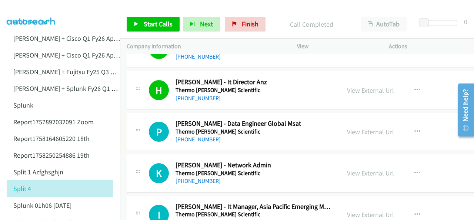
click at [198, 136] on link "+61 422 210 932" at bounding box center [198, 139] width 45 height 7
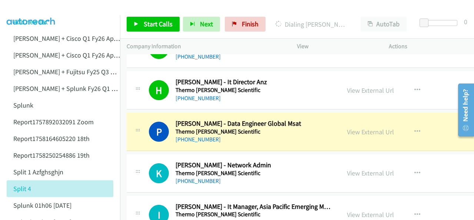
click at [21, 10] on img at bounding box center [31, 13] width 56 height 26
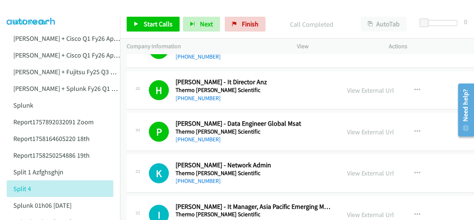
click at [33, 9] on img at bounding box center [31, 13] width 56 height 26
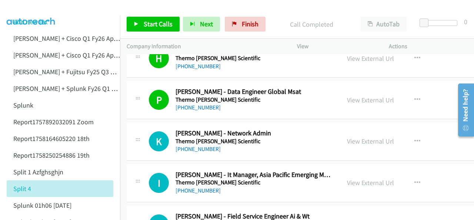
scroll to position [5781, 0]
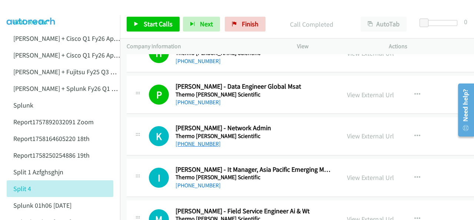
click at [196, 140] on link "+61 434 562 353" at bounding box center [198, 143] width 45 height 7
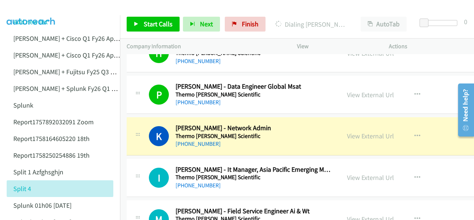
click at [24, 9] on img at bounding box center [31, 13] width 56 height 26
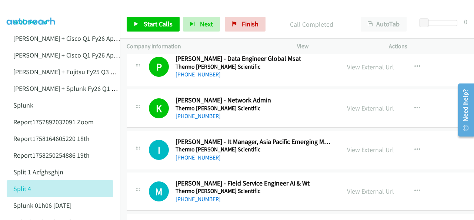
scroll to position [5818, 0]
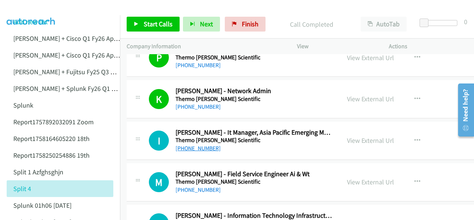
click at [202, 145] on link "+61 3 9757 4431" at bounding box center [198, 148] width 45 height 7
click at [41, 6] on img at bounding box center [31, 13] width 56 height 26
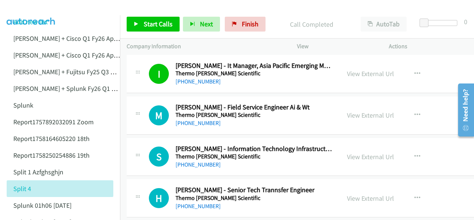
scroll to position [5893, 0]
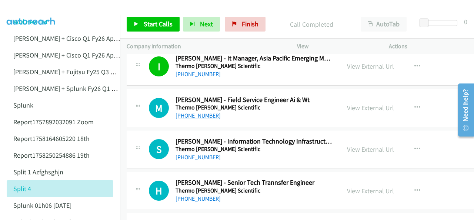
click at [186, 112] on link "+61 436 942 244" at bounding box center [198, 115] width 45 height 7
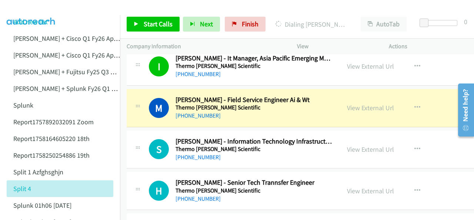
click at [26, 11] on img at bounding box center [31, 13] width 56 height 26
click at [45, 14] on img at bounding box center [31, 13] width 56 height 26
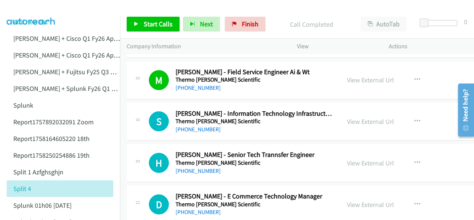
scroll to position [5930, 0]
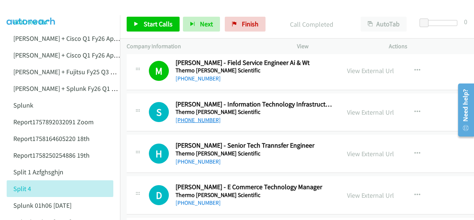
click at [186, 116] on link "+61 470 374 152" at bounding box center [198, 119] width 45 height 7
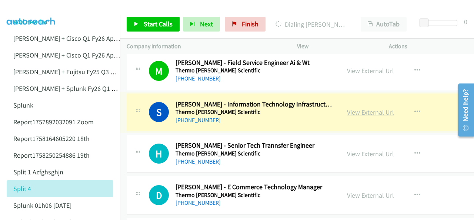
click at [347, 108] on link "View External Url" at bounding box center [370, 112] width 47 height 9
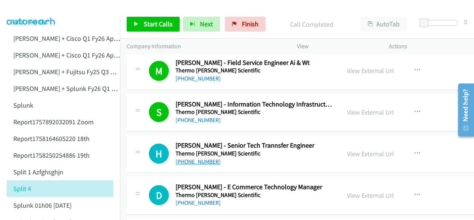
click at [195, 158] on link "+61 430 323 489" at bounding box center [198, 161] width 45 height 7
click at [21, 10] on img at bounding box center [31, 13] width 56 height 26
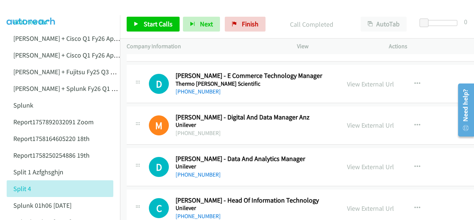
scroll to position [6078, 0]
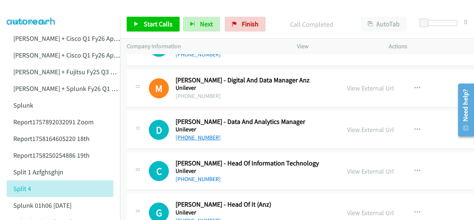
click at [189, 134] on link "+61 419 141 900" at bounding box center [198, 137] width 45 height 7
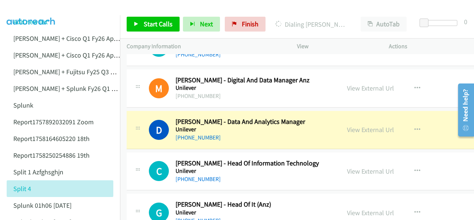
click at [24, 9] on img at bounding box center [31, 13] width 56 height 26
click at [72, 9] on div at bounding box center [234, 14] width 468 height 29
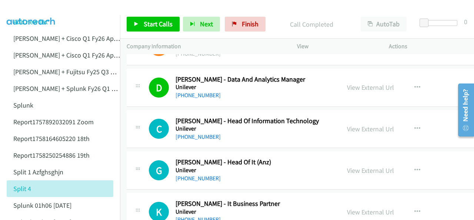
scroll to position [6115, 0]
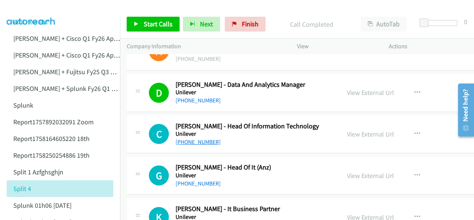
click at [196, 138] on link "+61 439 033 590" at bounding box center [198, 141] width 45 height 7
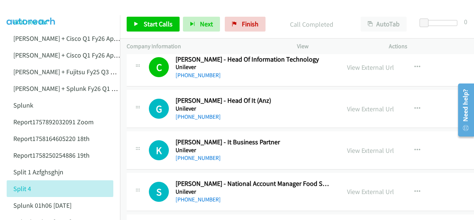
scroll to position [6189, 0]
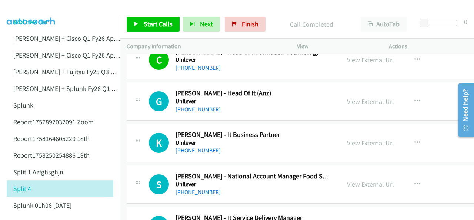
click at [188, 106] on link "+61 417 473 209" at bounding box center [198, 109] width 45 height 7
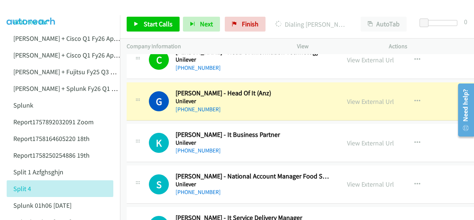
click at [34, 12] on img at bounding box center [31, 13] width 56 height 26
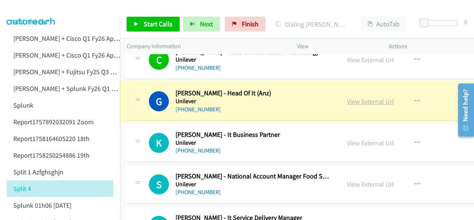
click at [350, 97] on link "View External Url" at bounding box center [370, 101] width 47 height 9
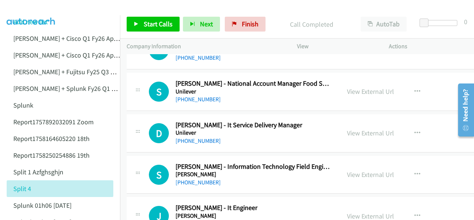
scroll to position [6300, 0]
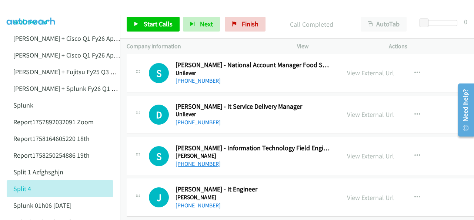
click at [190, 160] on link "+61 419 166 393" at bounding box center [198, 163] width 45 height 7
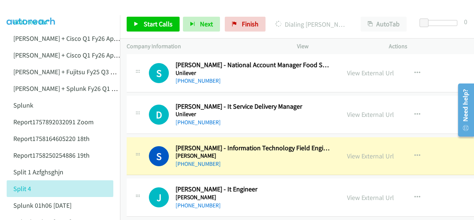
click at [35, 10] on img at bounding box center [31, 13] width 56 height 26
click at [347, 152] on link "View External Url" at bounding box center [370, 156] width 47 height 9
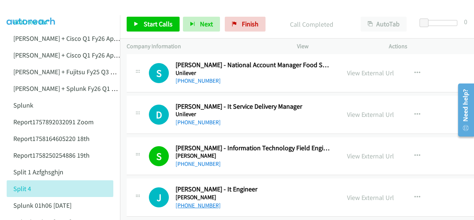
click at [201, 202] on link "+61 452 192 488" at bounding box center [198, 205] width 45 height 7
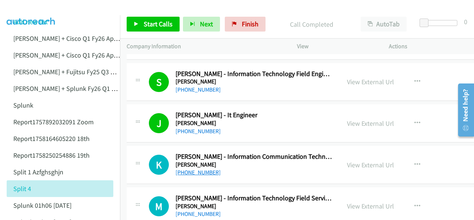
click at [193, 169] on link "+61 423 319 543" at bounding box center [198, 172] width 45 height 7
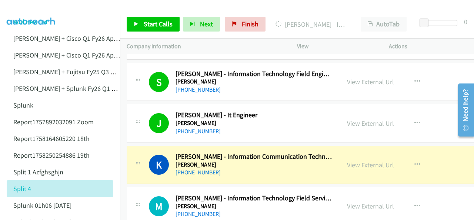
click at [351, 160] on link "View External Url" at bounding box center [370, 164] width 47 height 9
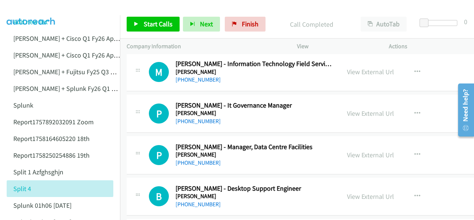
scroll to position [6523, 0]
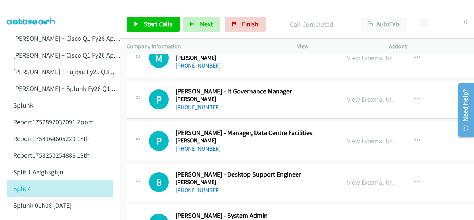
click at [192, 186] on link "+61 416 291 286" at bounding box center [198, 189] width 45 height 7
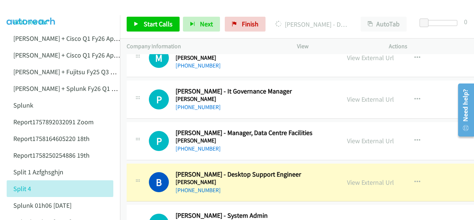
click at [38, 9] on img at bounding box center [31, 13] width 56 height 26
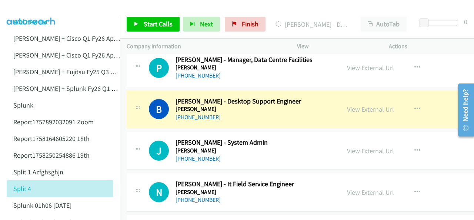
scroll to position [6597, 0]
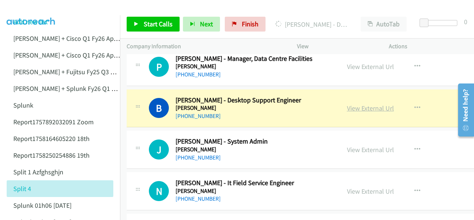
click at [347, 104] on link "View External Url" at bounding box center [370, 108] width 47 height 9
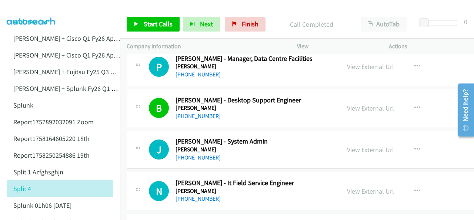
click at [195, 154] on link "+61 7 3211 5600" at bounding box center [198, 157] width 45 height 7
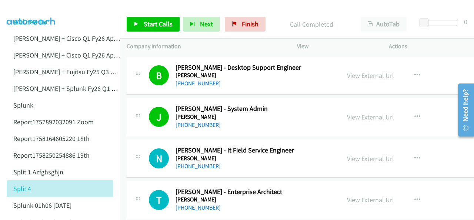
scroll to position [6671, 0]
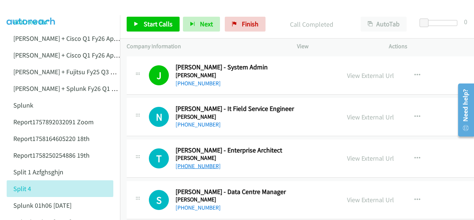
click at [189, 162] on link "+61 402 892 481" at bounding box center [198, 165] width 45 height 7
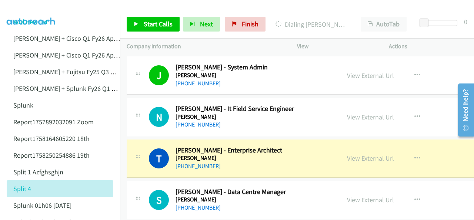
click at [31, 10] on img at bounding box center [31, 13] width 56 height 26
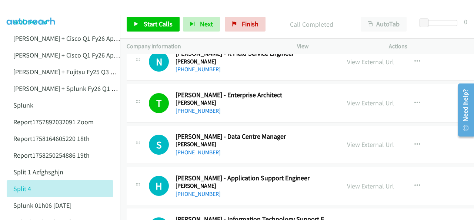
scroll to position [6745, 0]
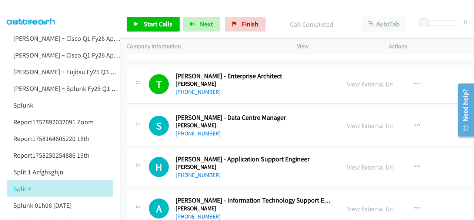
click at [187, 130] on link "+61 413 073 798" at bounding box center [198, 133] width 45 height 7
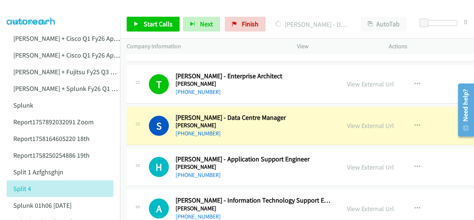
click at [29, 13] on img at bounding box center [31, 13] width 56 height 26
click at [28, 11] on img at bounding box center [31, 13] width 56 height 26
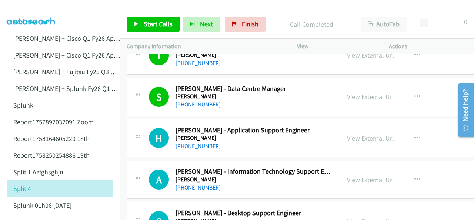
scroll to position [6782, 0]
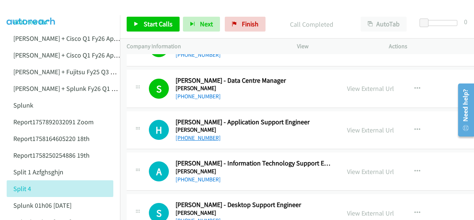
click at [193, 134] on link "+61 449 193 293" at bounding box center [198, 137] width 45 height 7
click at [27, 9] on img at bounding box center [31, 13] width 56 height 26
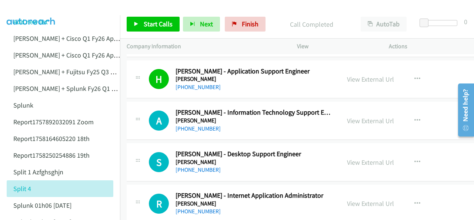
scroll to position [6819, 0]
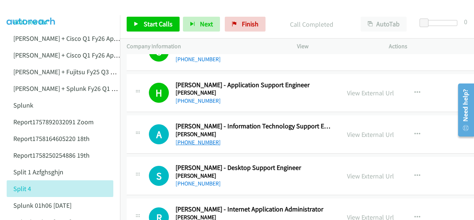
click at [187, 139] on link "+61 449 934 346" at bounding box center [198, 142] width 45 height 7
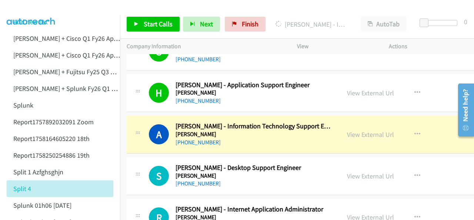
click at [37, 12] on img at bounding box center [31, 13] width 56 height 26
drag, startPoint x: 339, startPoint y: 115, endPoint x: 335, endPoint y: 125, distance: 11.1
click at [347, 130] on link "View External Url" at bounding box center [370, 134] width 47 height 9
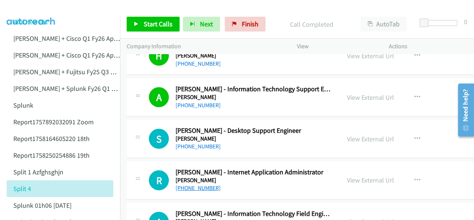
scroll to position [6893, 0]
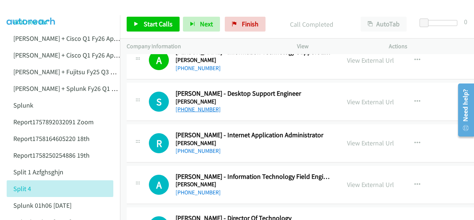
click at [192, 106] on link "+61 414 843 816" at bounding box center [198, 109] width 45 height 7
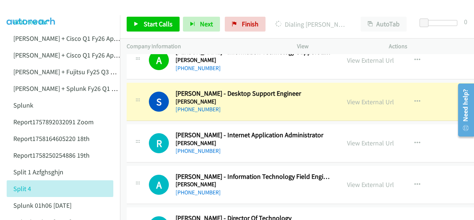
click at [24, 11] on img at bounding box center [31, 13] width 56 height 26
click at [347, 97] on link "View External Url" at bounding box center [370, 101] width 47 height 9
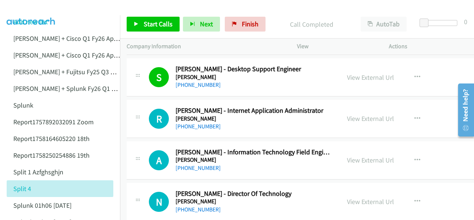
scroll to position [6930, 0]
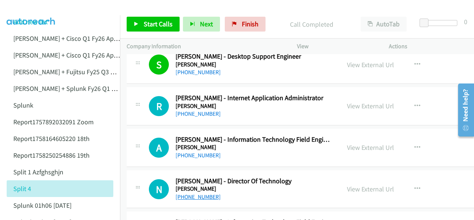
click at [193, 193] on link "+64 21 524 572" at bounding box center [198, 196] width 45 height 7
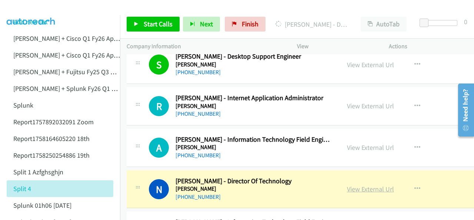
click at [347, 185] on link "View External Url" at bounding box center [370, 189] width 47 height 9
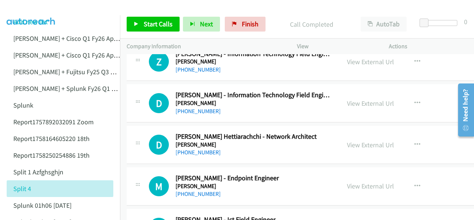
scroll to position [7523, 0]
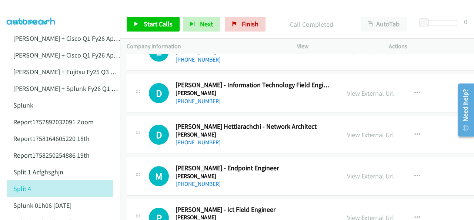
click at [190, 139] on link "+61 3 9626 0236" at bounding box center [198, 142] width 45 height 7
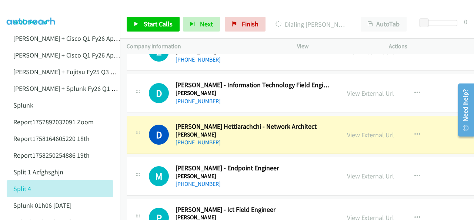
click at [34, 13] on img at bounding box center [31, 13] width 56 height 26
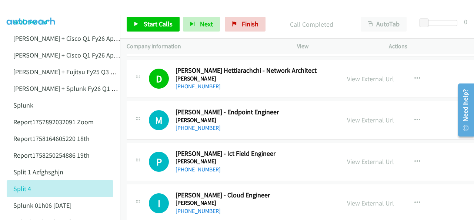
scroll to position [7597, 0]
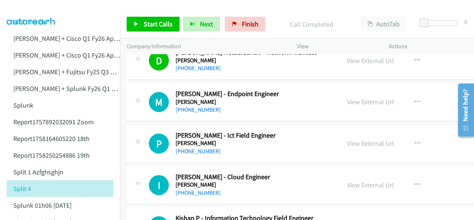
click at [193, 189] on link "+61 404 880 288" at bounding box center [198, 192] width 45 height 7
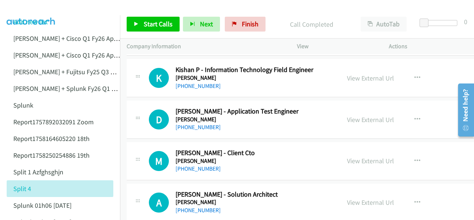
scroll to position [7783, 0]
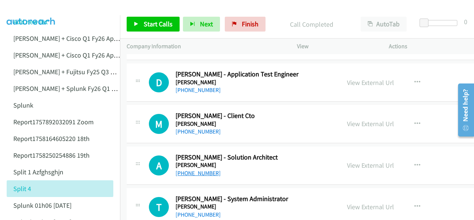
click at [194, 169] on link "+64 21 620 704" at bounding box center [198, 172] width 45 height 7
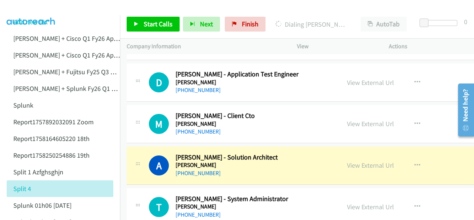
click at [33, 11] on img at bounding box center [31, 13] width 56 height 26
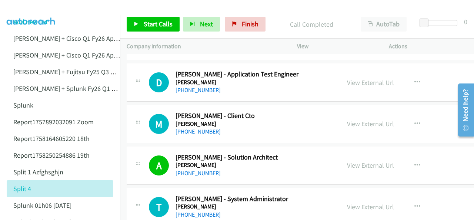
click at [35, 7] on img at bounding box center [31, 13] width 56 height 26
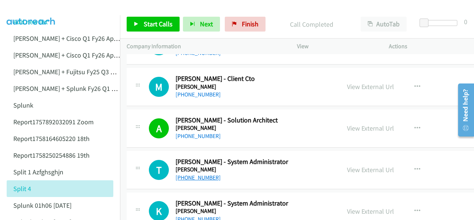
click at [188, 174] on link "+64 21 204 1825" at bounding box center [198, 177] width 45 height 7
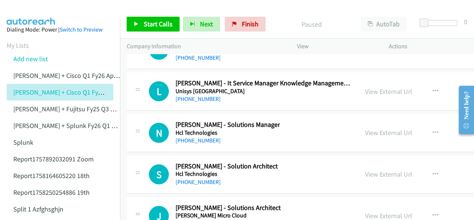
scroll to position [13564, 0]
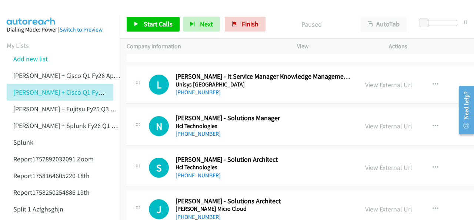
click at [199, 172] on link "+64 27 233 0615" at bounding box center [198, 175] width 45 height 7
click at [26, 9] on img at bounding box center [31, 13] width 56 height 26
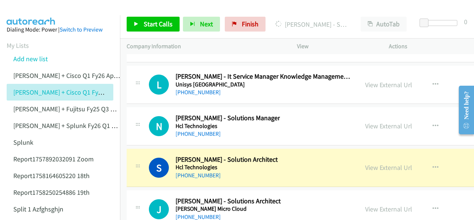
click at [31, 10] on img at bounding box center [31, 13] width 56 height 26
click at [365, 163] on link "View External Url" at bounding box center [388, 167] width 47 height 9
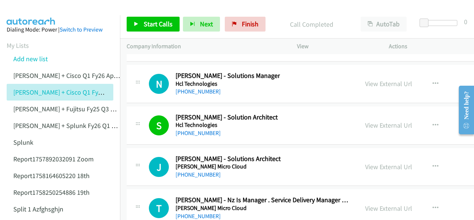
scroll to position [13601, 0]
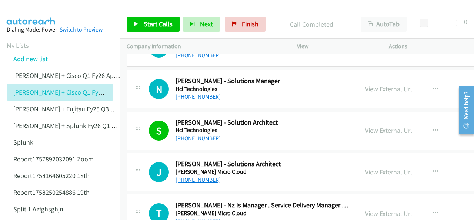
click at [186, 176] on link "+64 274 444 888" at bounding box center [198, 179] width 45 height 7
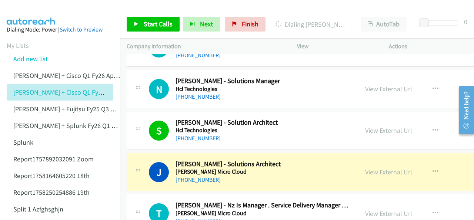
click at [29, 9] on img at bounding box center [31, 13] width 56 height 26
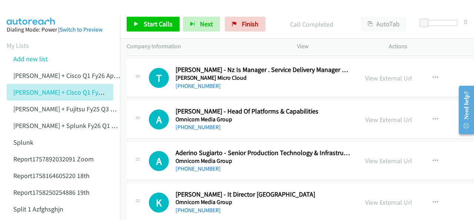
scroll to position [13749, 0]
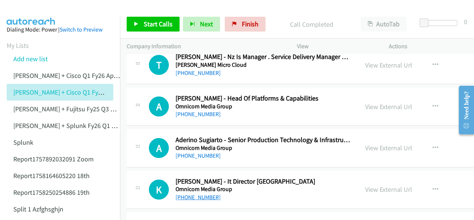
click at [190, 193] on link "+64 21 488 778" at bounding box center [198, 196] width 45 height 7
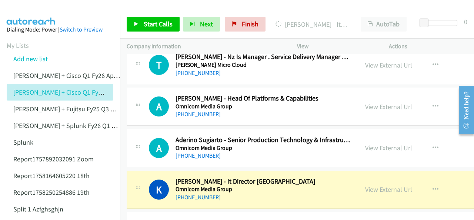
click at [32, 9] on img at bounding box center [31, 13] width 56 height 26
click at [30, 9] on img at bounding box center [31, 13] width 56 height 26
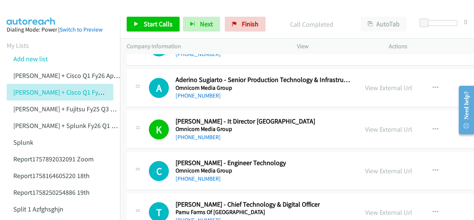
scroll to position [13823, 0]
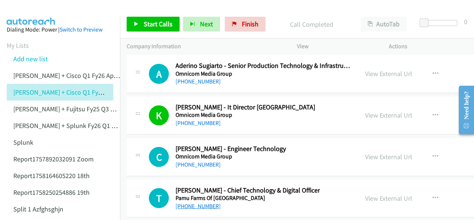
drag, startPoint x: 193, startPoint y: 163, endPoint x: 200, endPoint y: 164, distance: 7.1
click at [186, 202] on link "+64 27 542 1704" at bounding box center [198, 205] width 45 height 7
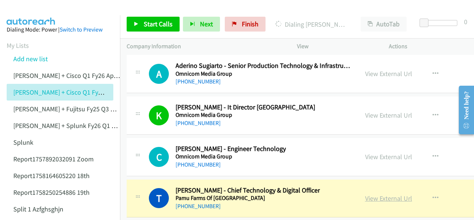
click at [365, 194] on link "View External Url" at bounding box center [388, 198] width 47 height 9
